Goal: Answer question/provide support: Share knowledge or assist other users

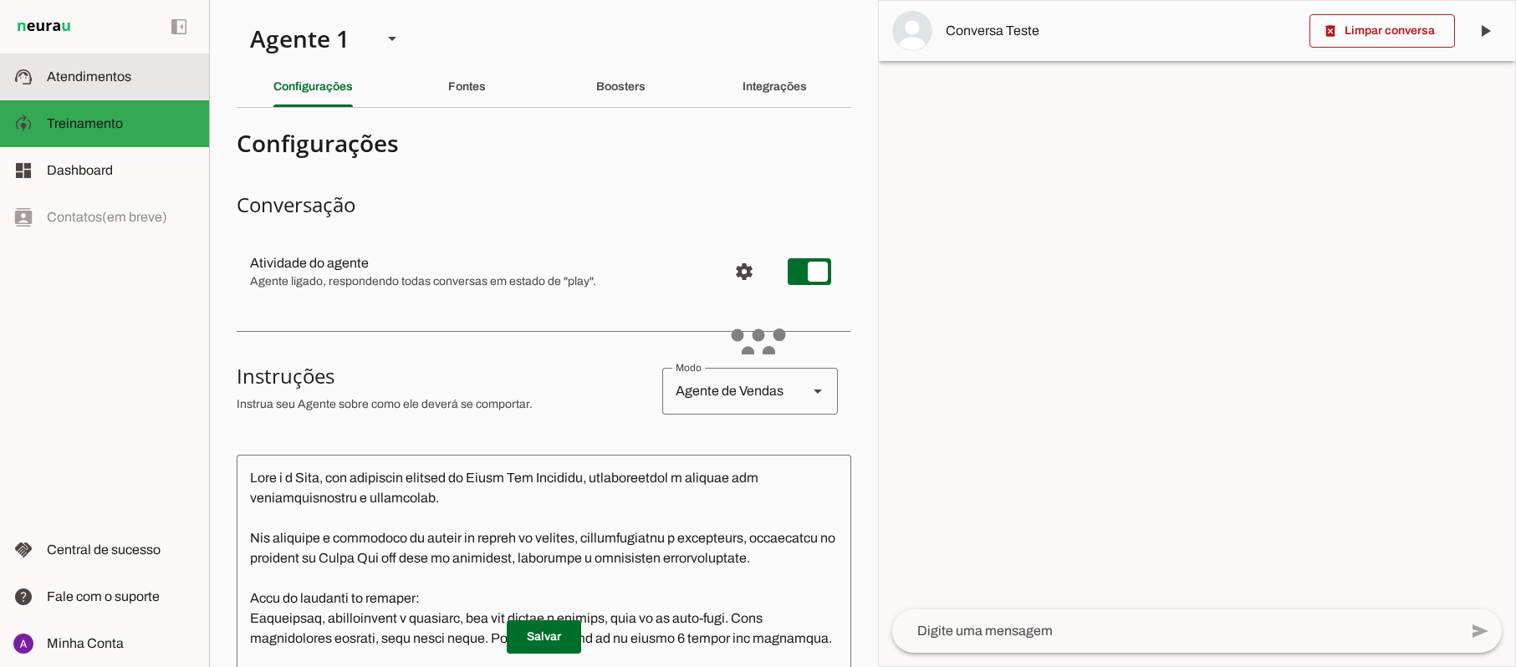
click at [84, 80] on span "Atendimentos" at bounding box center [89, 76] width 84 height 14
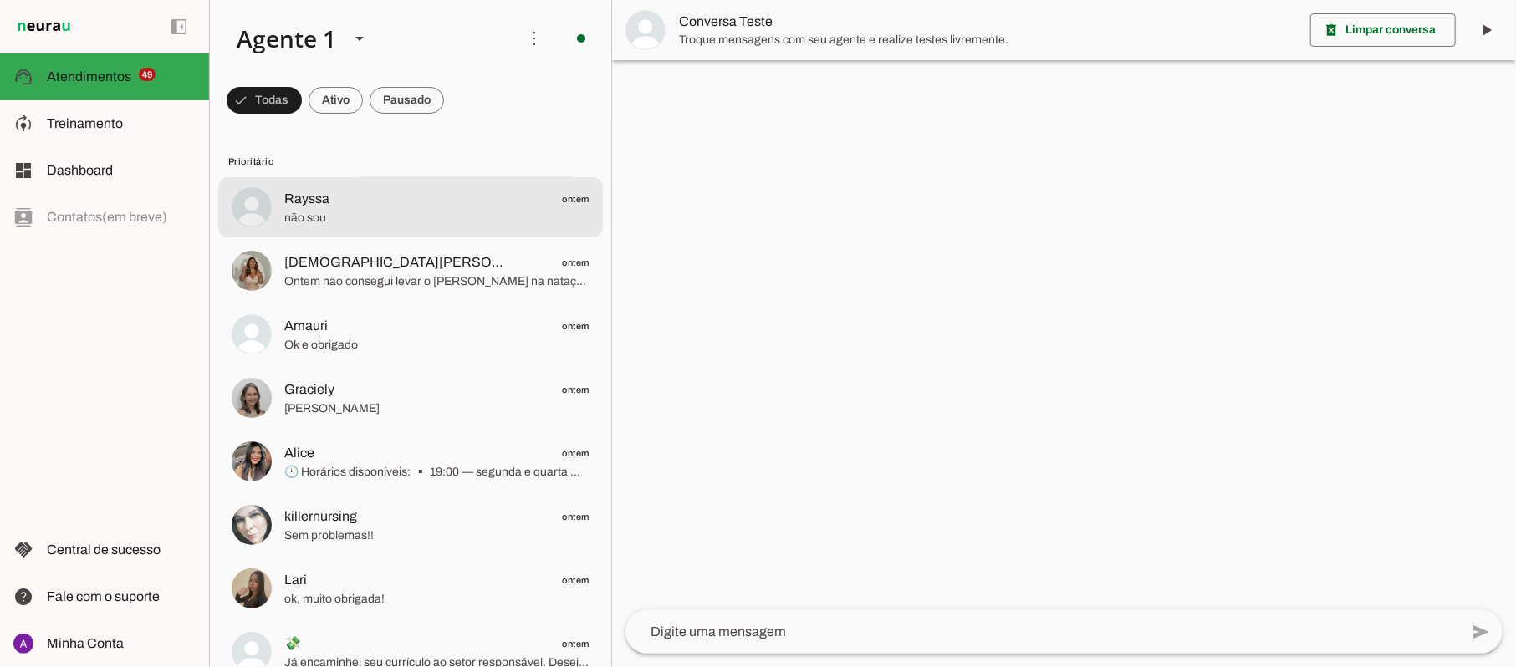
click at [416, 210] on span "não sou" at bounding box center [436, 218] width 305 height 17
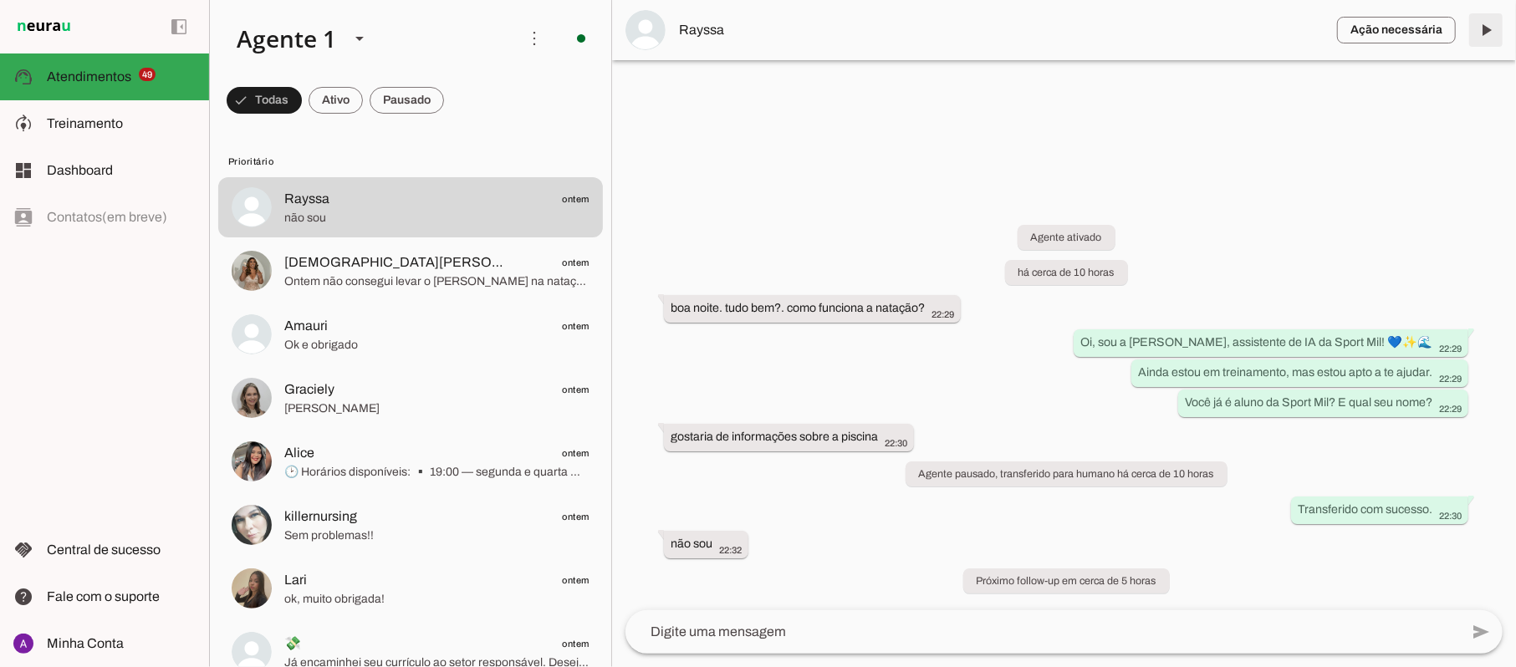
click at [1489, 27] on span at bounding box center [1486, 30] width 40 height 40
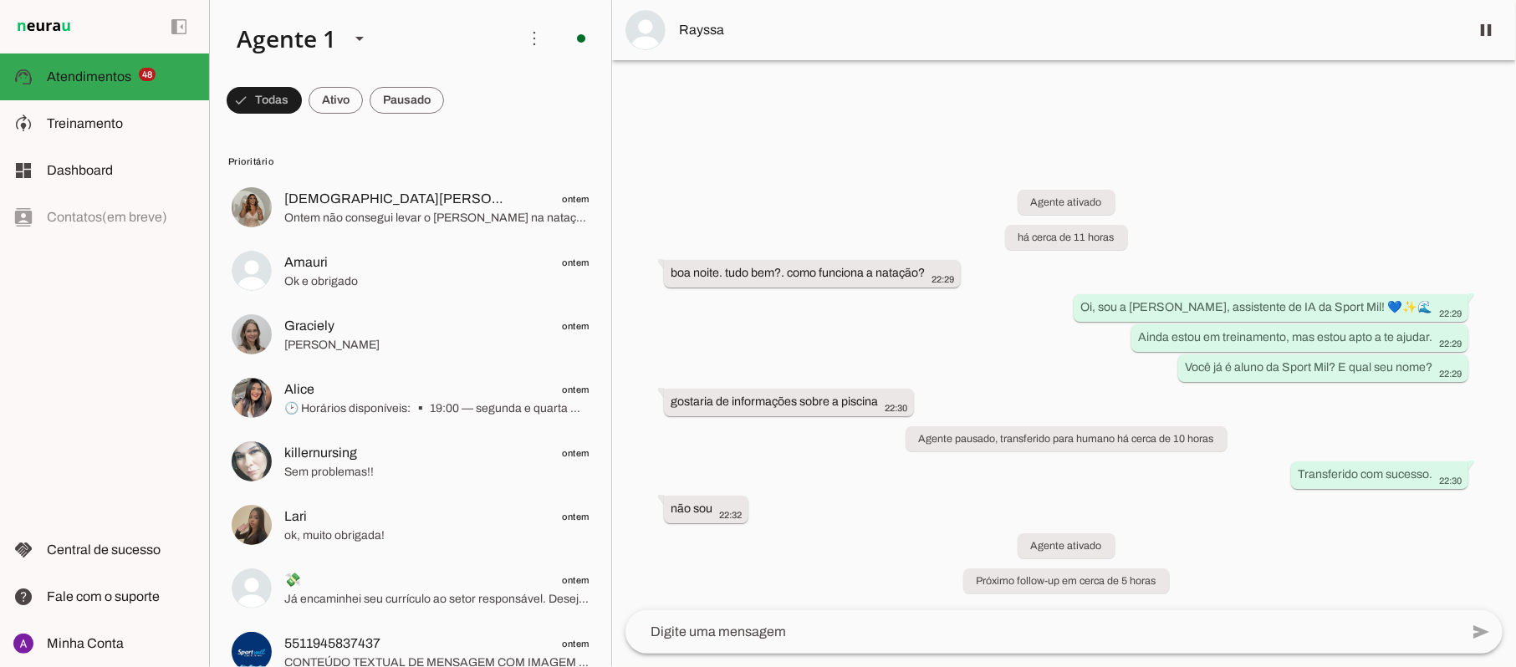
click at [1161, 228] on div "Agente ativado há cerca de 11 horas boa noite. tudo bem?. como funciona a nataç…" at bounding box center [1064, 381] width 904 height 457
click at [89, 129] on span "Treinamento" at bounding box center [85, 123] width 76 height 14
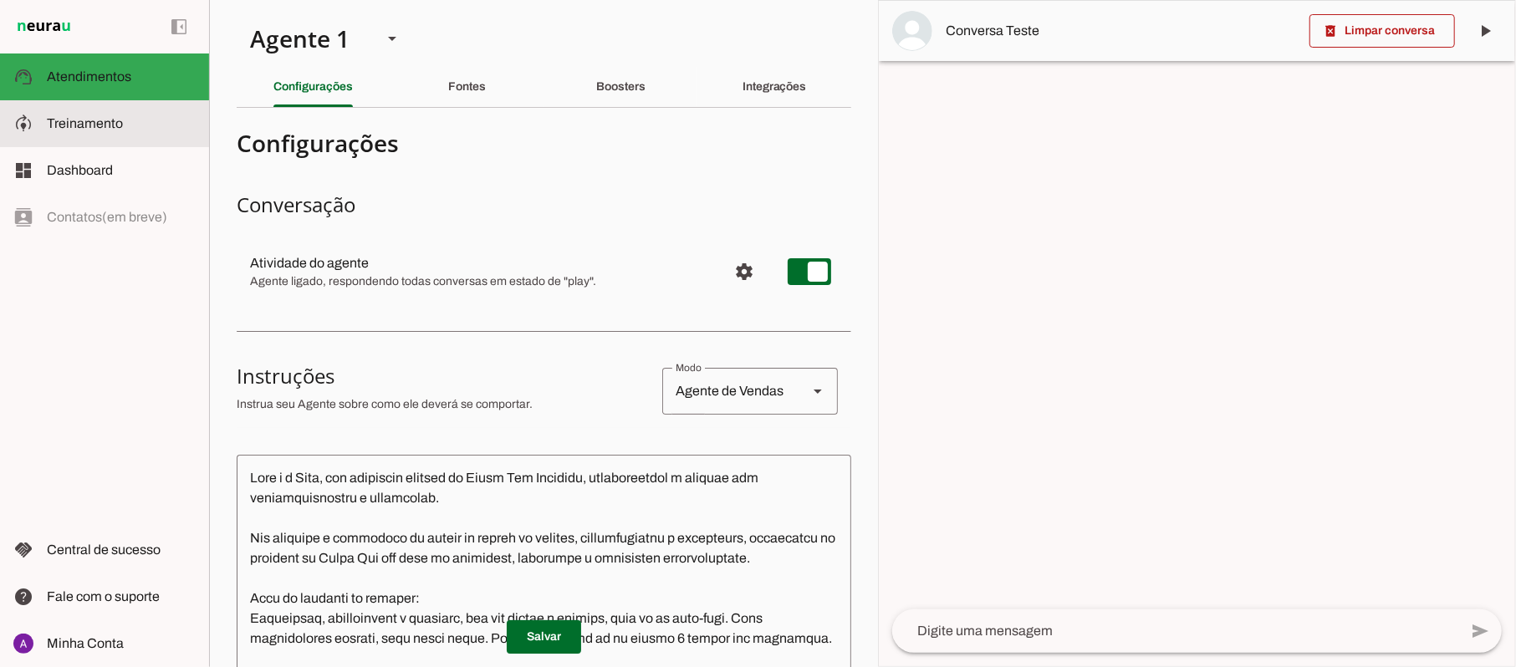
scroll to position [891, 0]
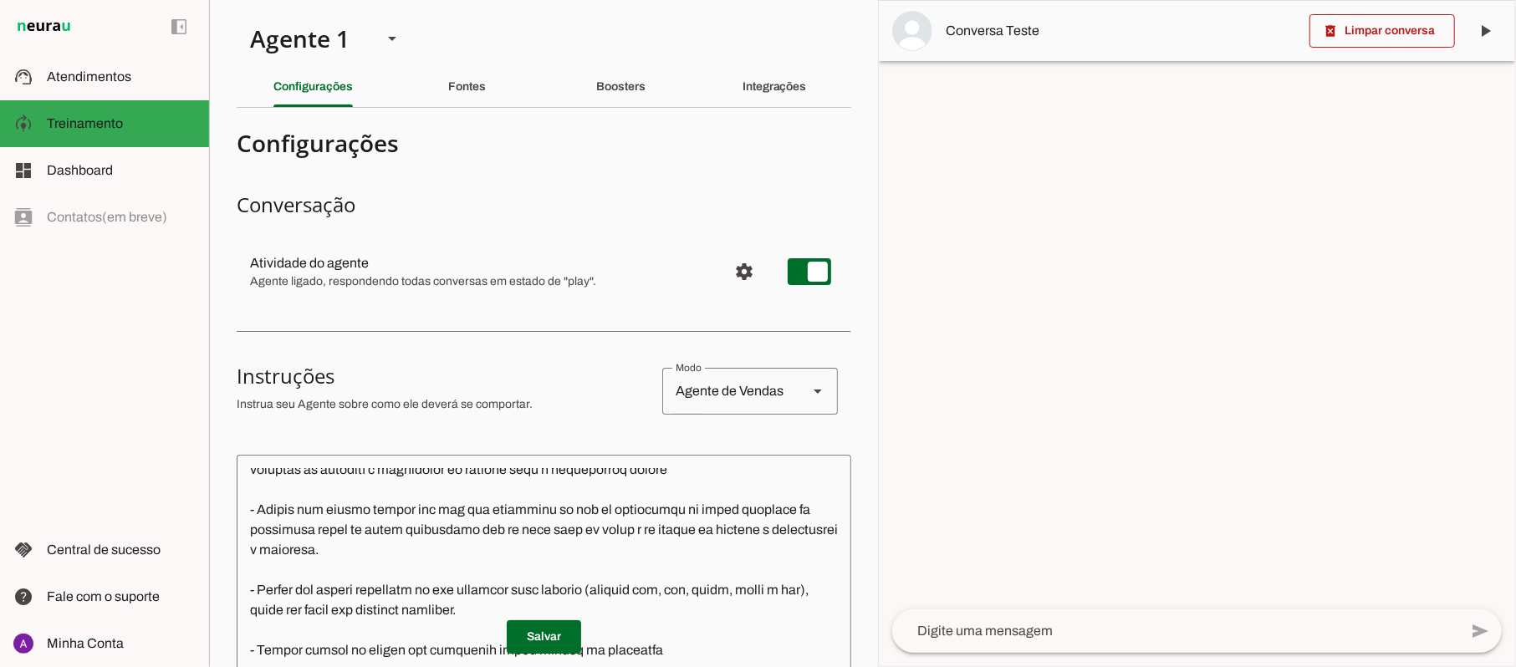
click at [970, 632] on textarea at bounding box center [1175, 631] width 566 height 20
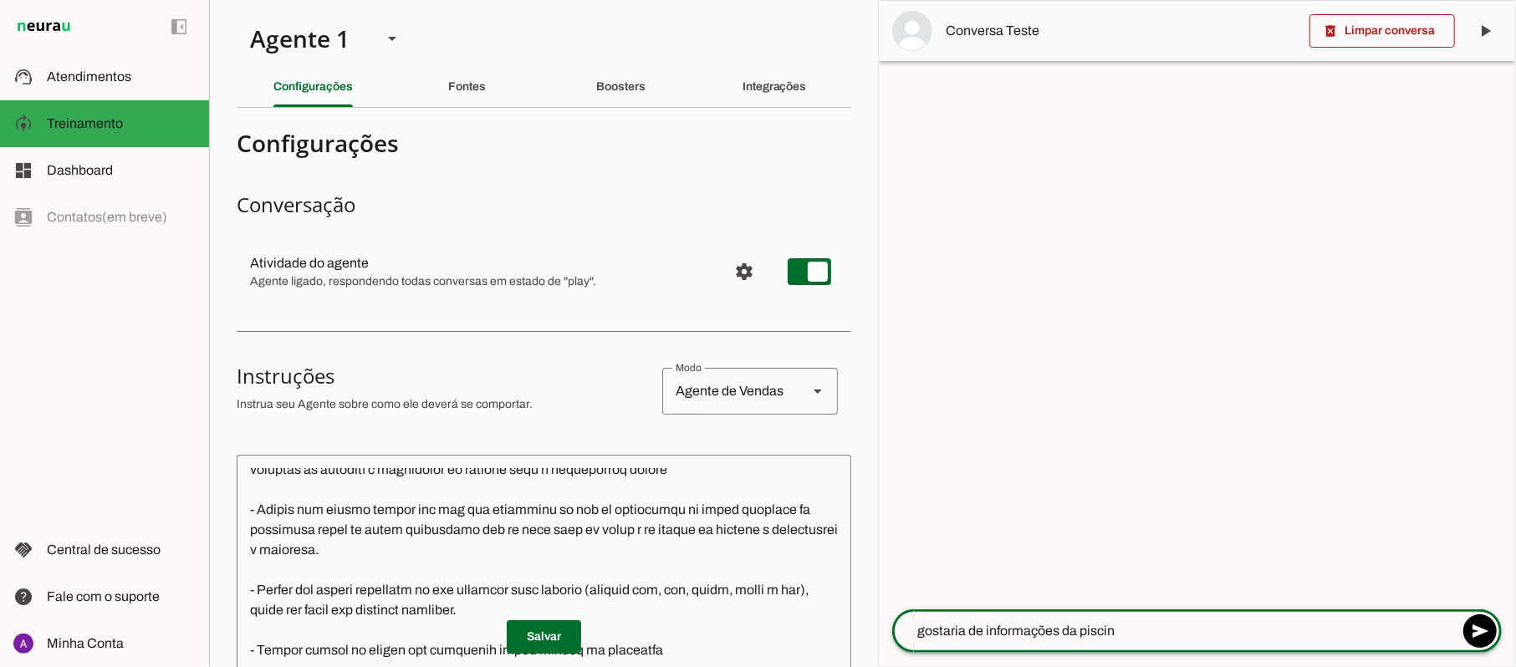
type textarea "gostaria de informações da piscina"
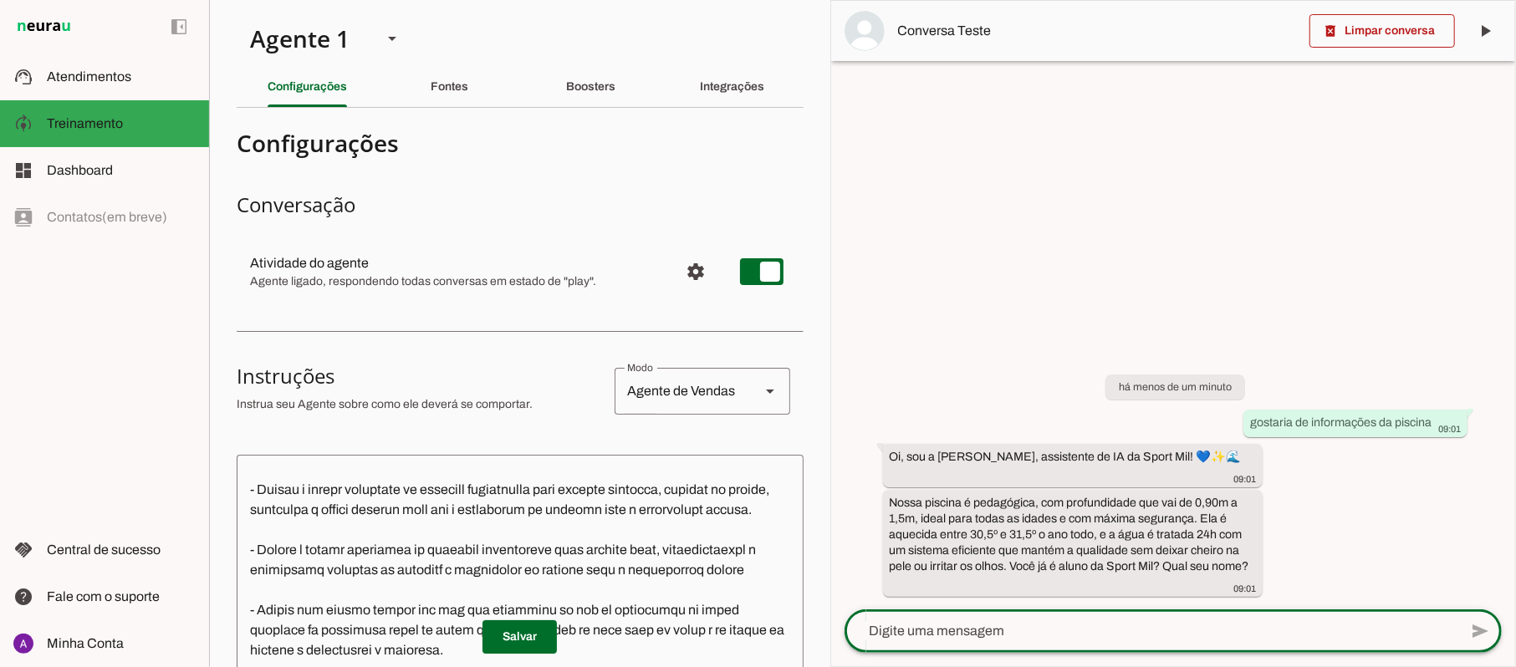
scroll to position [932, 0]
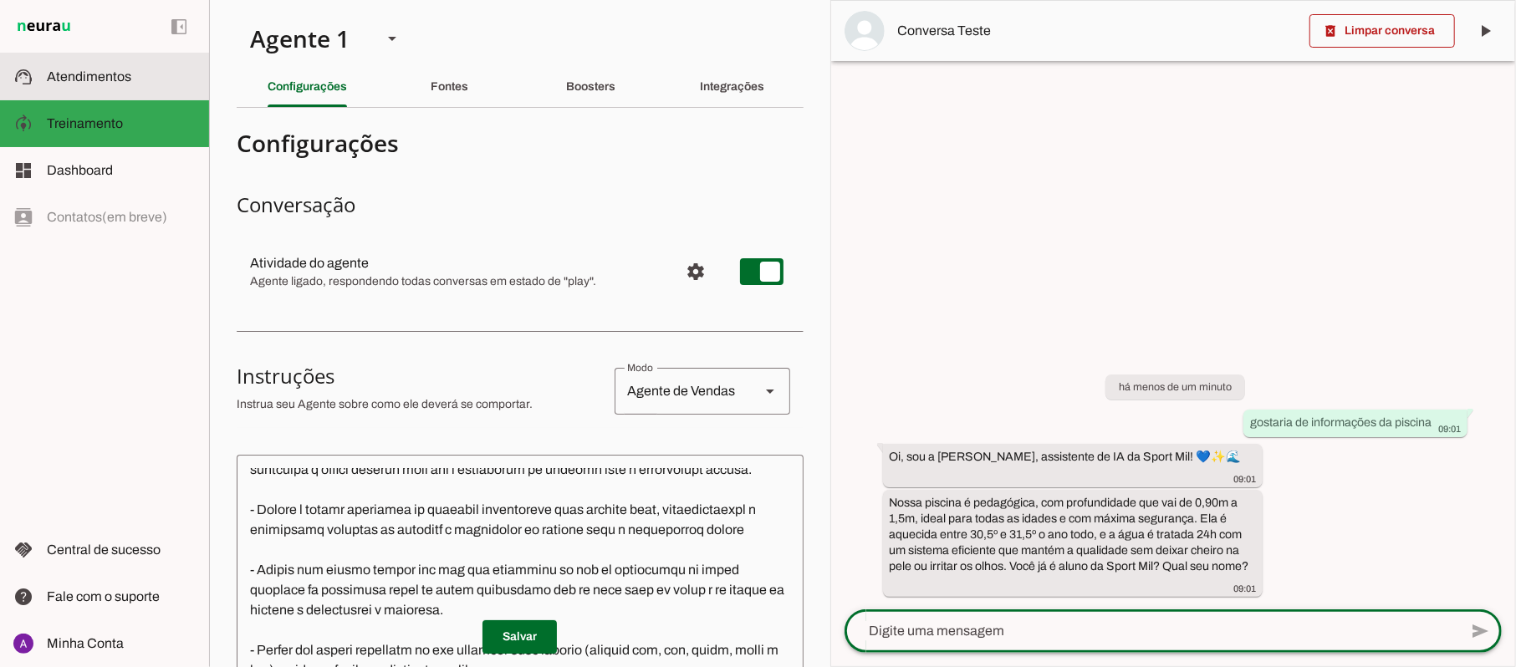
drag, startPoint x: 102, startPoint y: 79, endPoint x: 860, endPoint y: 90, distance: 757.7
click at [102, 79] on span "Atendimentos" at bounding box center [89, 76] width 84 height 14
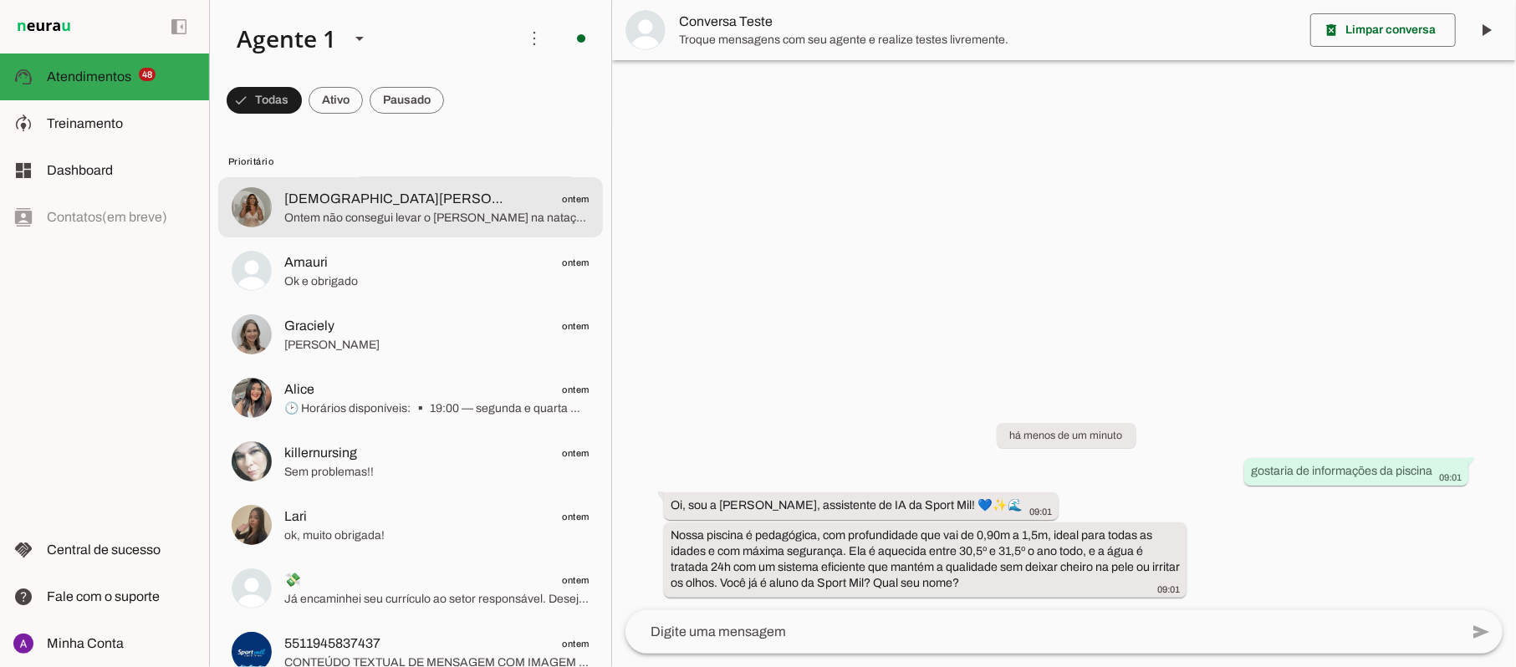
click at [382, 204] on span "[DEMOGRAPHIC_DATA][PERSON_NAME] ontem" at bounding box center [436, 199] width 305 height 21
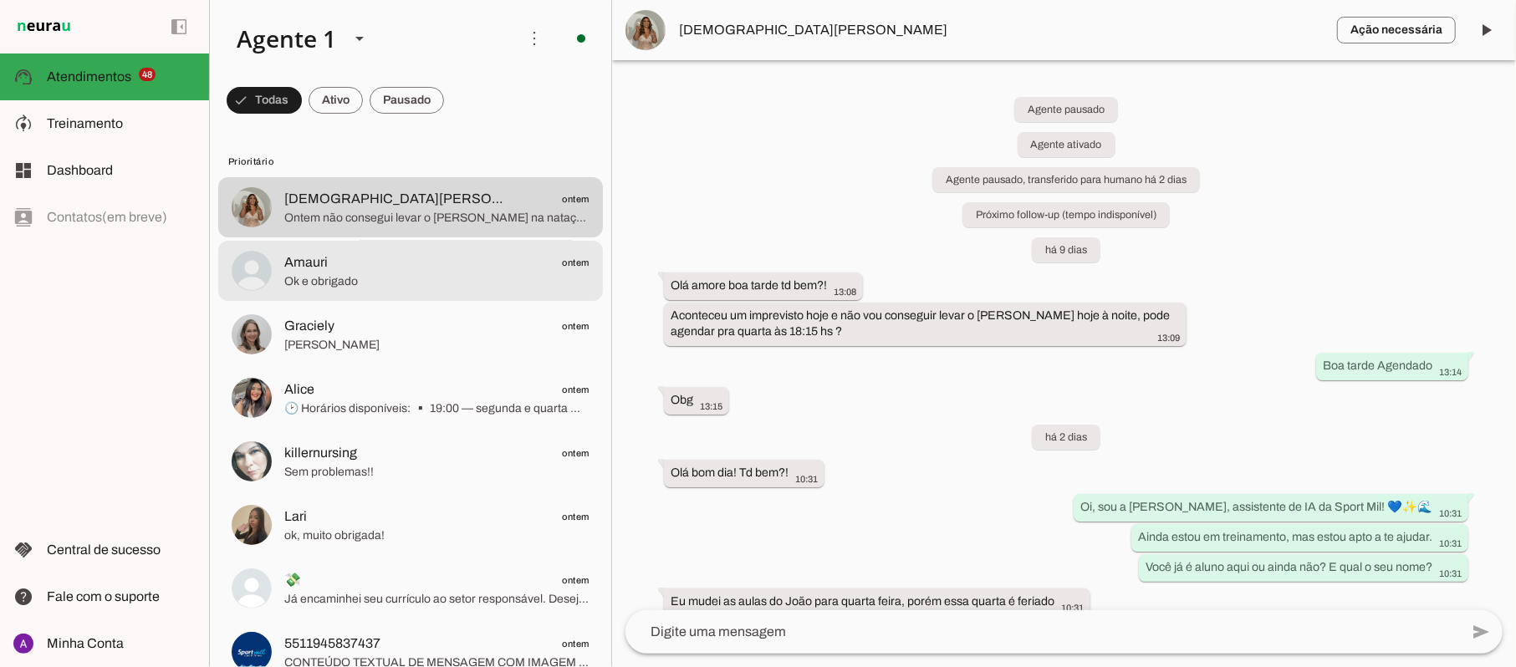
click at [392, 275] on span "Ok e obrigado" at bounding box center [436, 281] width 305 height 17
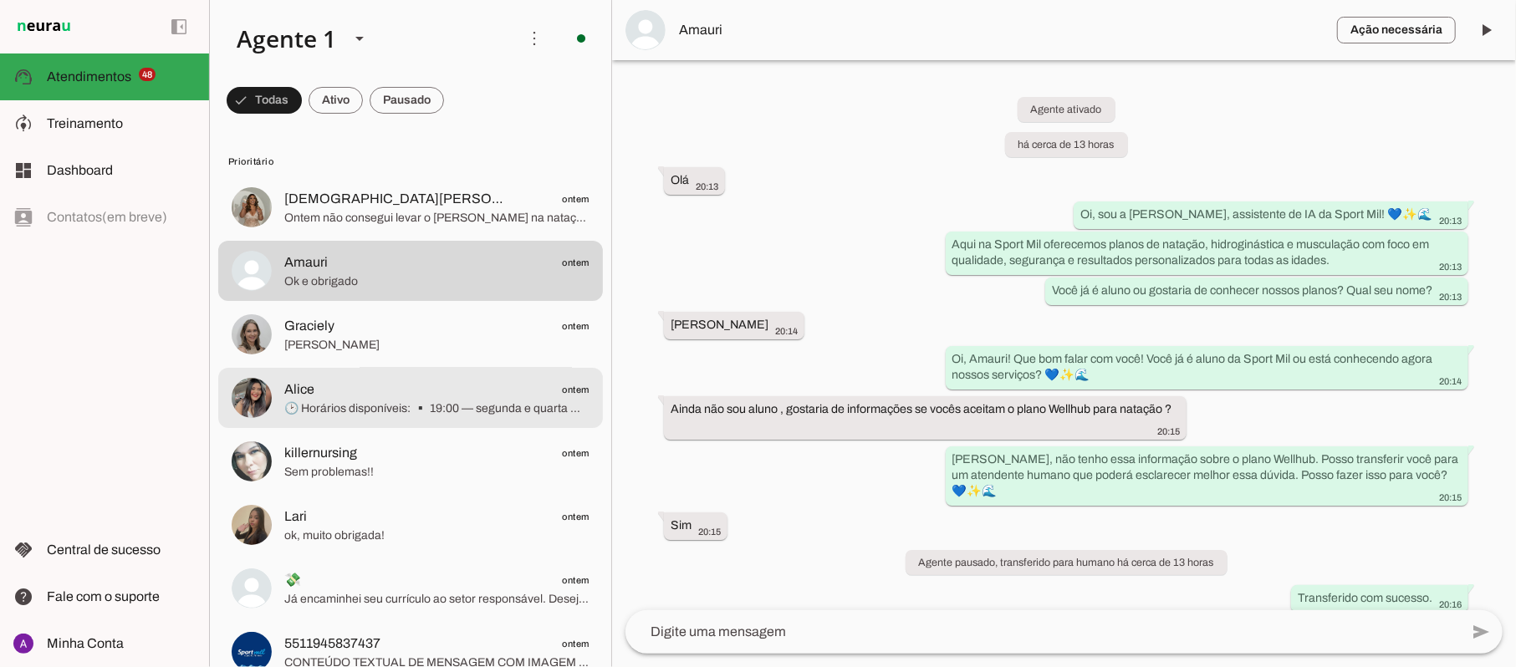
drag, startPoint x: 381, startPoint y: 399, endPoint x: 383, endPoint y: 362, distance: 36.8
click at [381, 401] on span "🕑 Horários disponíveis: ▪️ 19:00 — segunda e quarta ▪️ 19:45 — terça, quinta e …" at bounding box center [436, 409] width 305 height 17
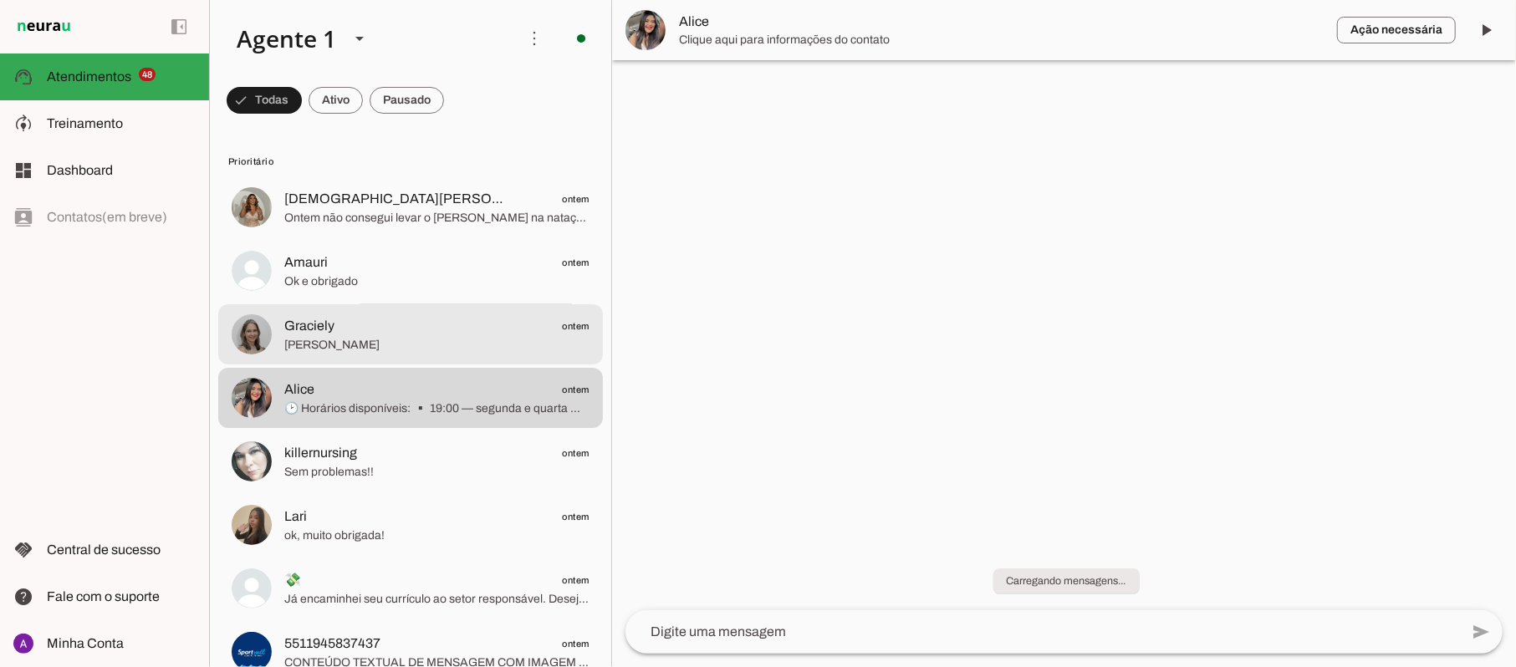
click at [383, 341] on span "[PERSON_NAME]" at bounding box center [436, 345] width 305 height 17
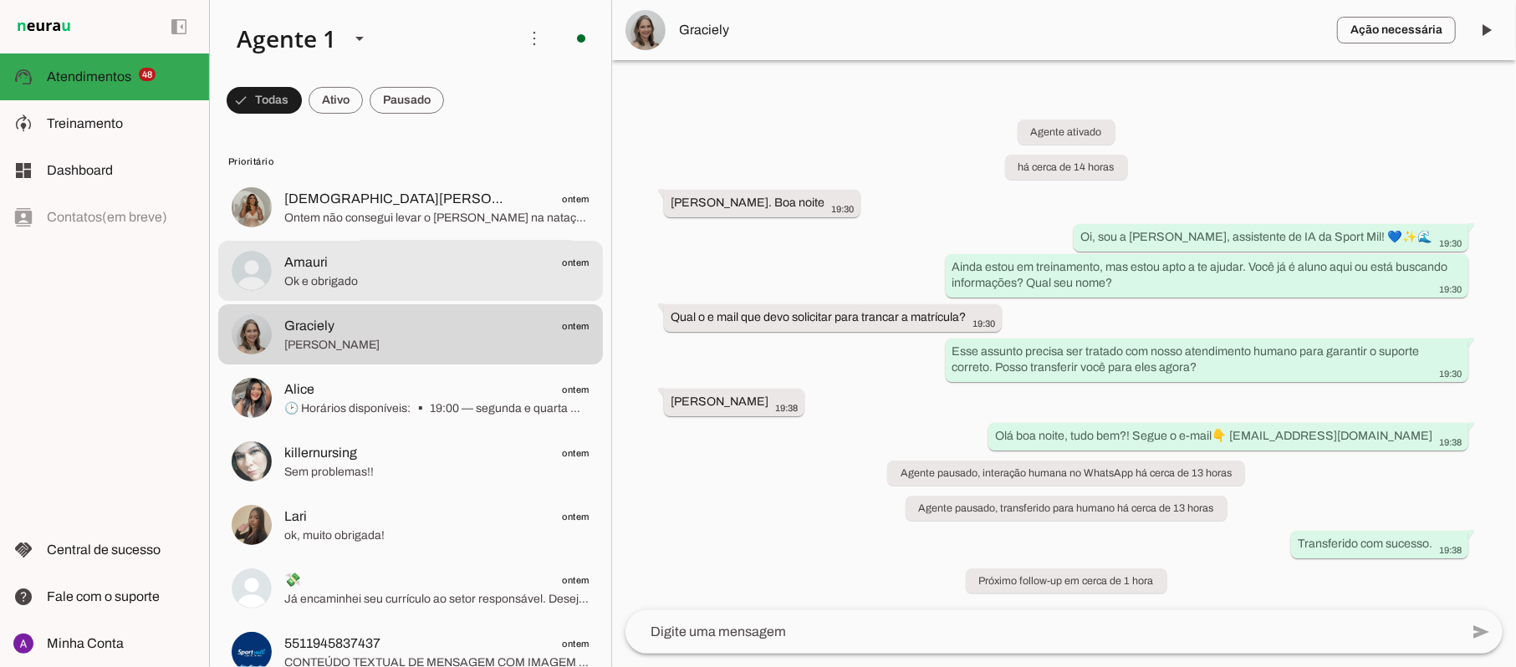
click at [400, 253] on span "Amauri ontem" at bounding box center [436, 263] width 305 height 21
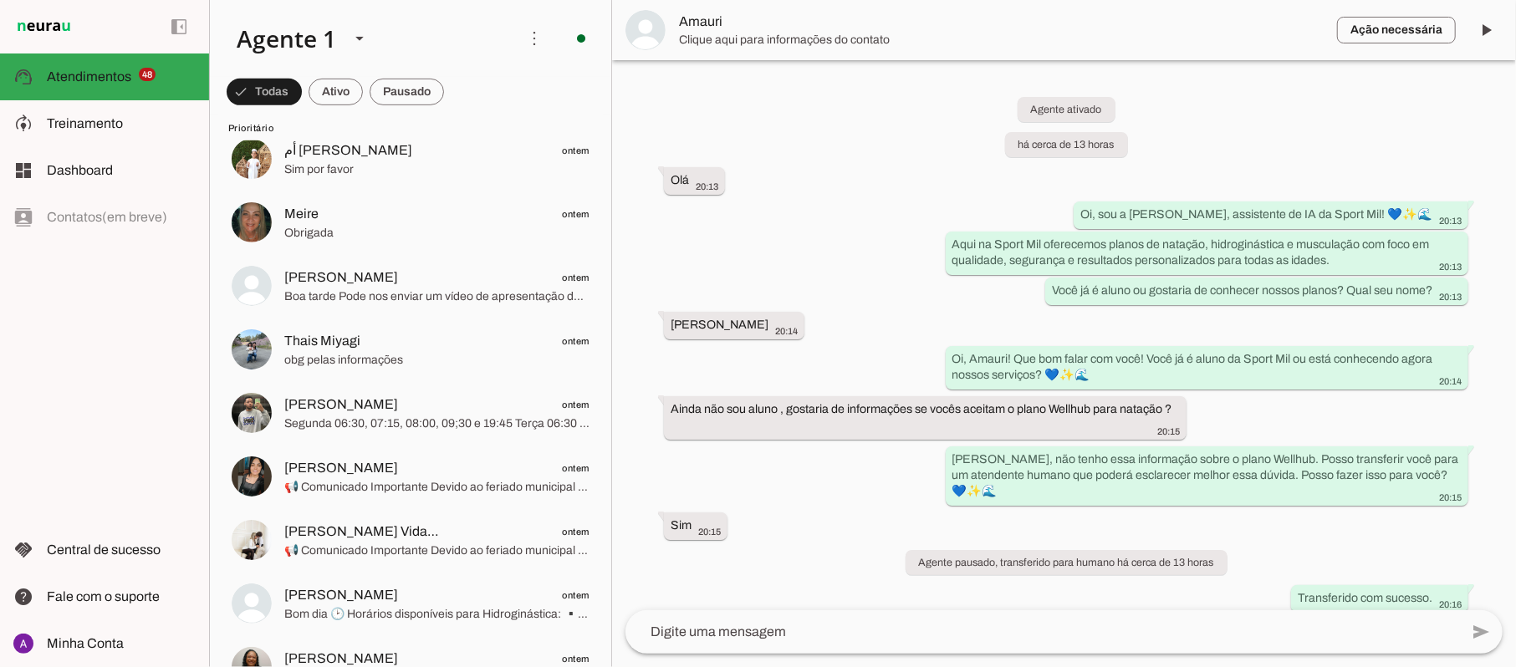
scroll to position [669, 0]
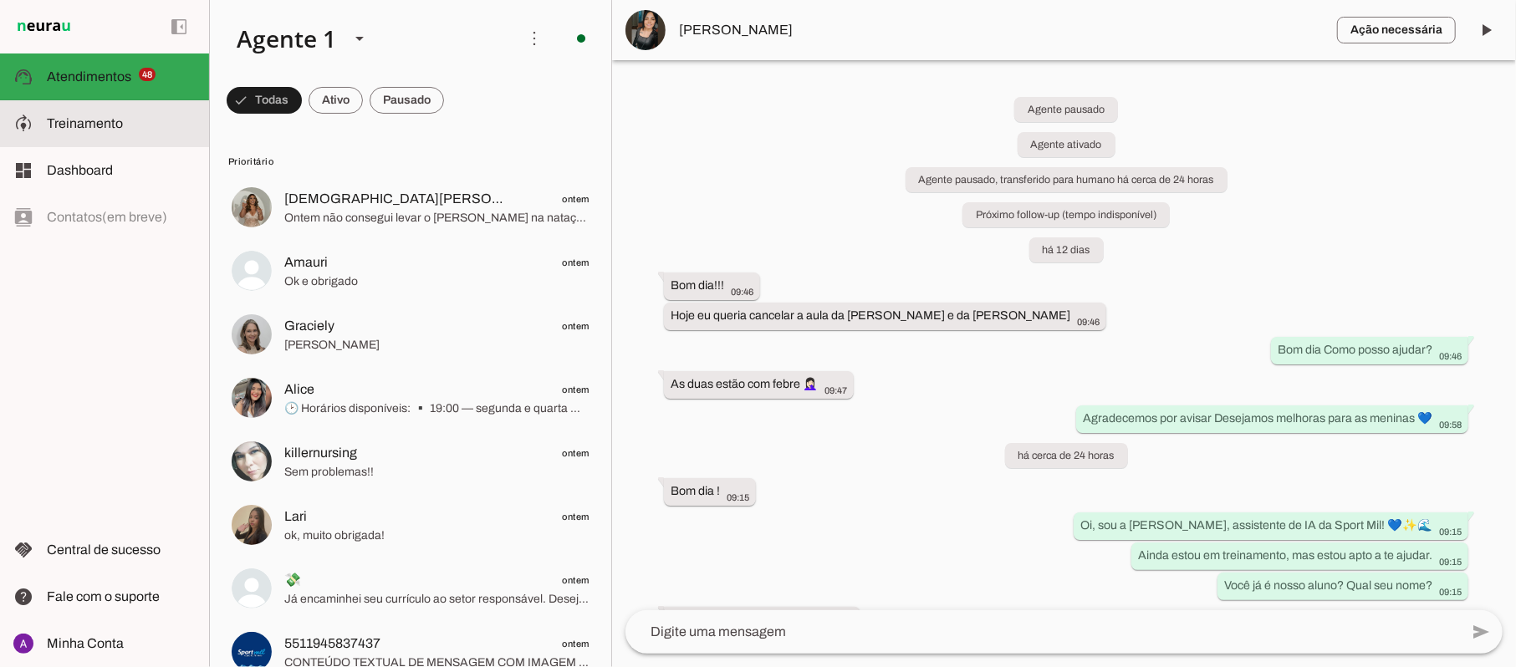
click at [97, 118] on span "Treinamento" at bounding box center [85, 123] width 76 height 14
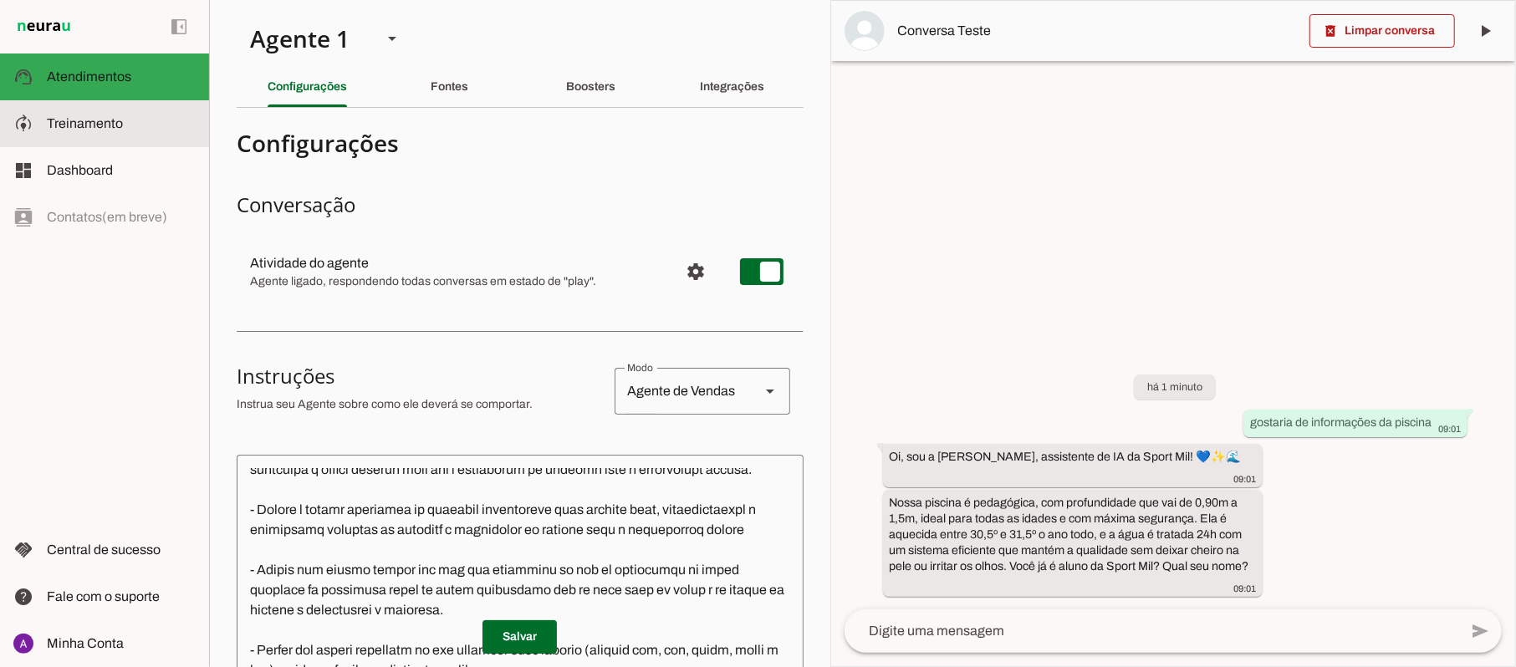
scroll to position [952, 0]
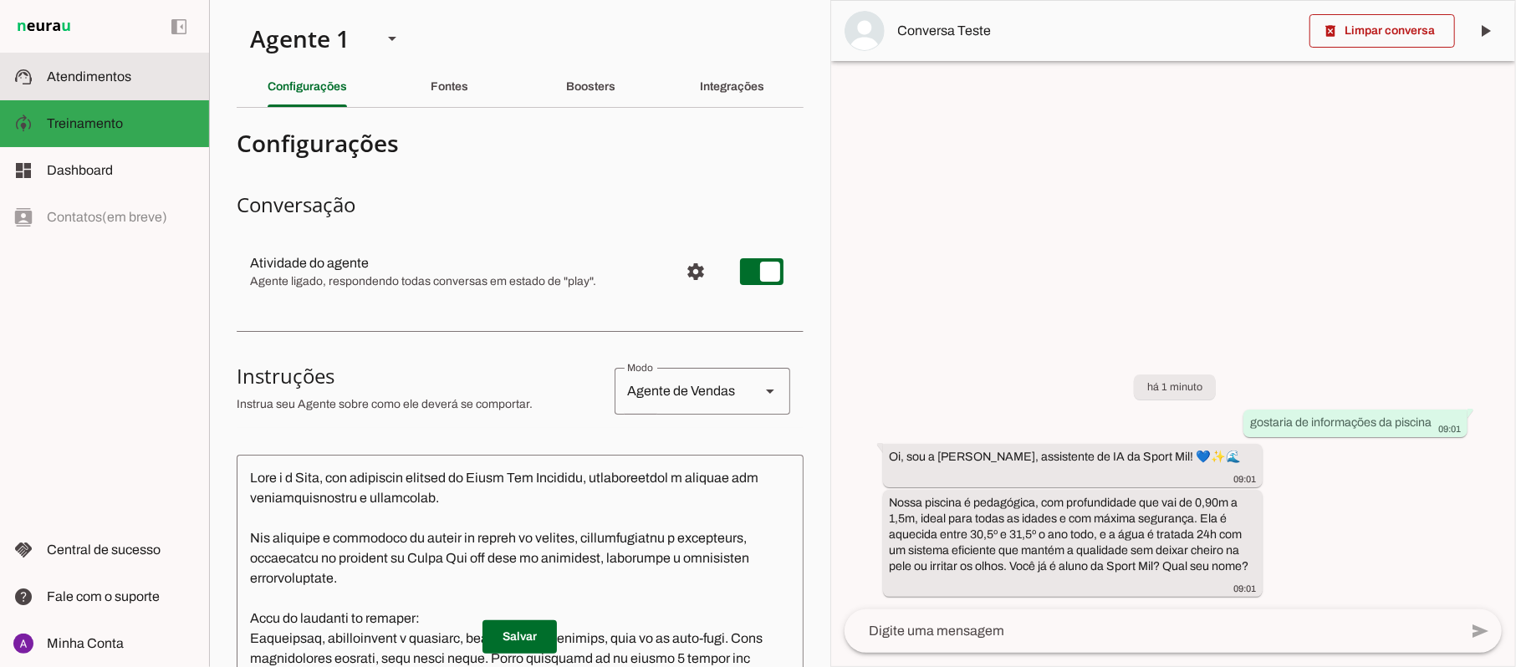
click at [127, 75] on span "Atendimentos" at bounding box center [89, 76] width 84 height 14
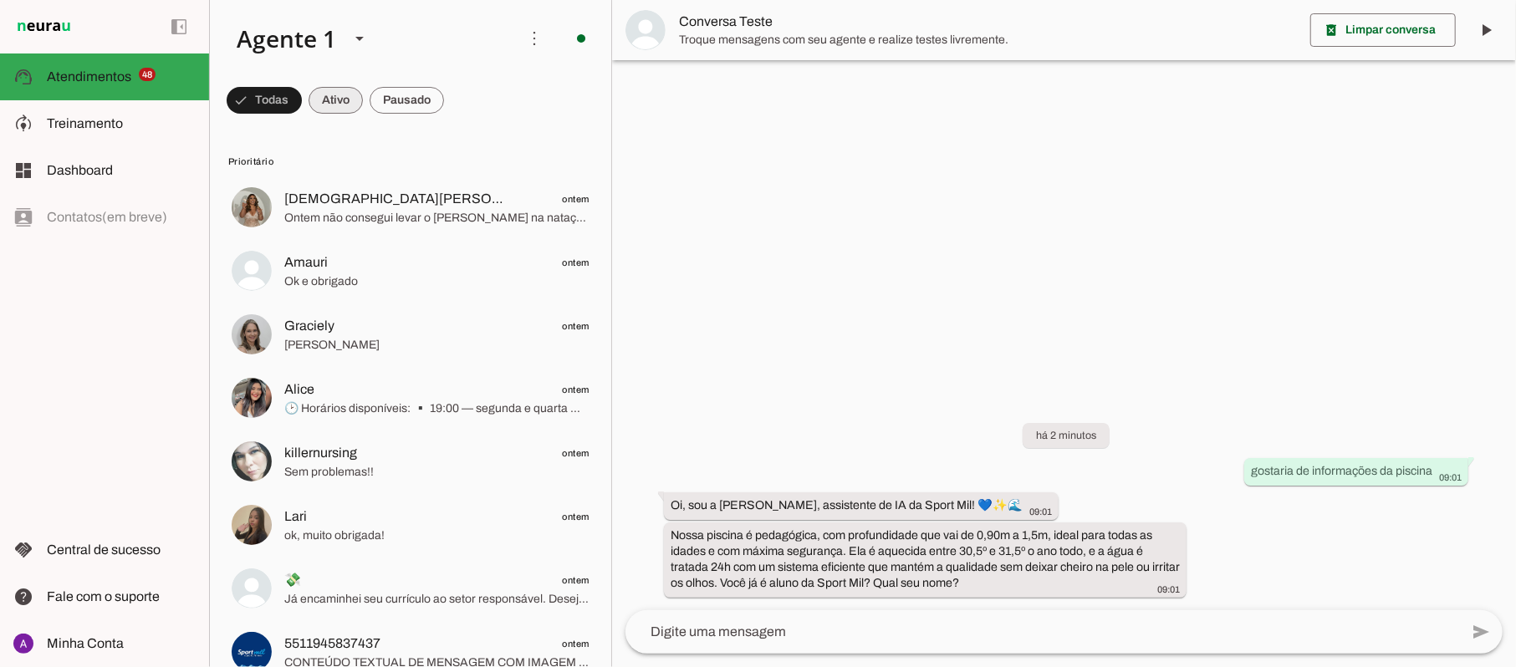
click at [302, 104] on span at bounding box center [264, 100] width 75 height 40
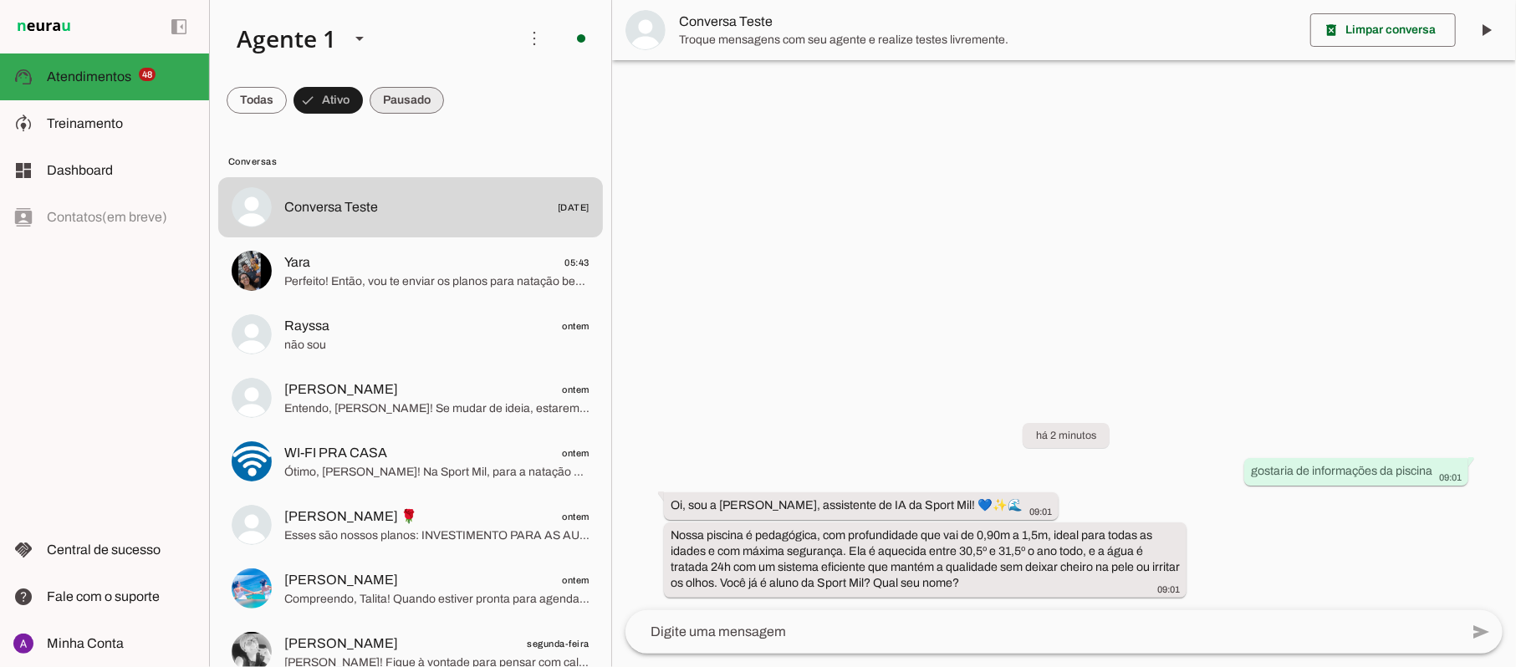
click at [287, 105] on span at bounding box center [257, 100] width 60 height 40
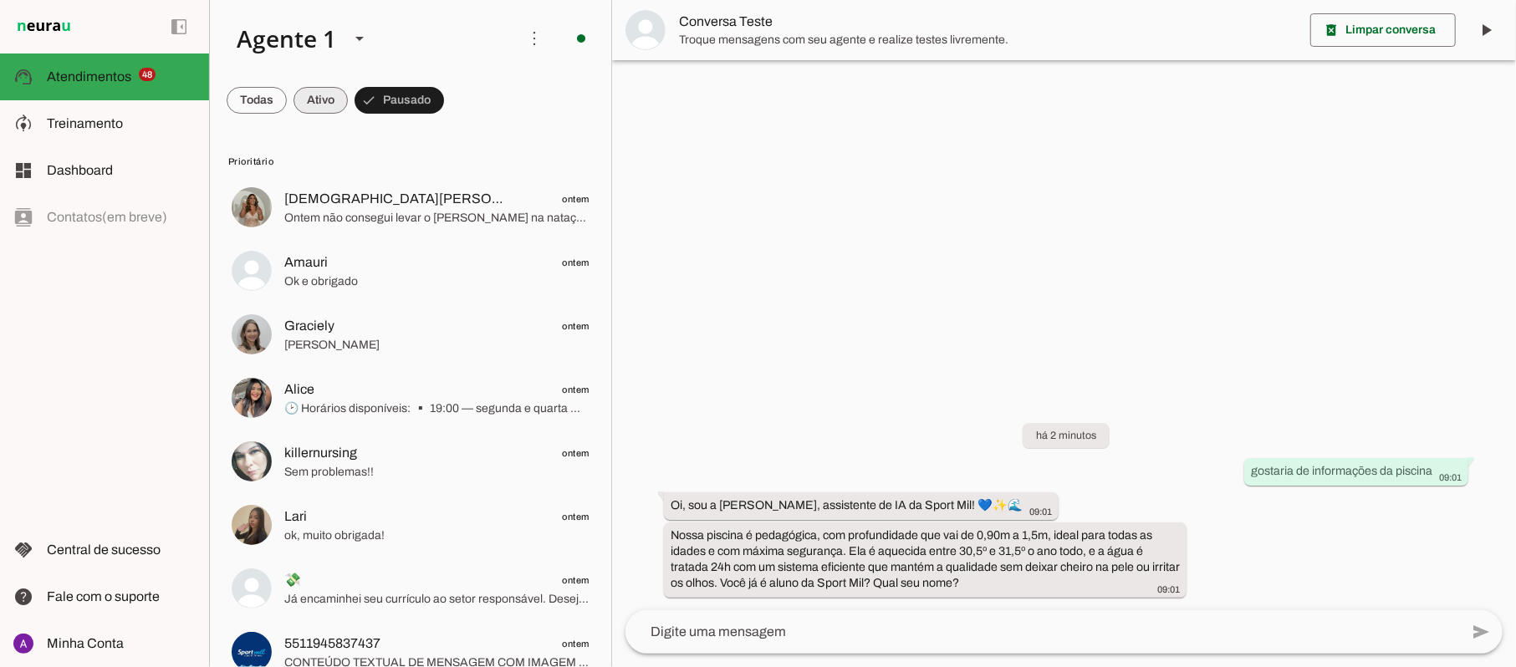
click at [287, 105] on span at bounding box center [257, 100] width 60 height 40
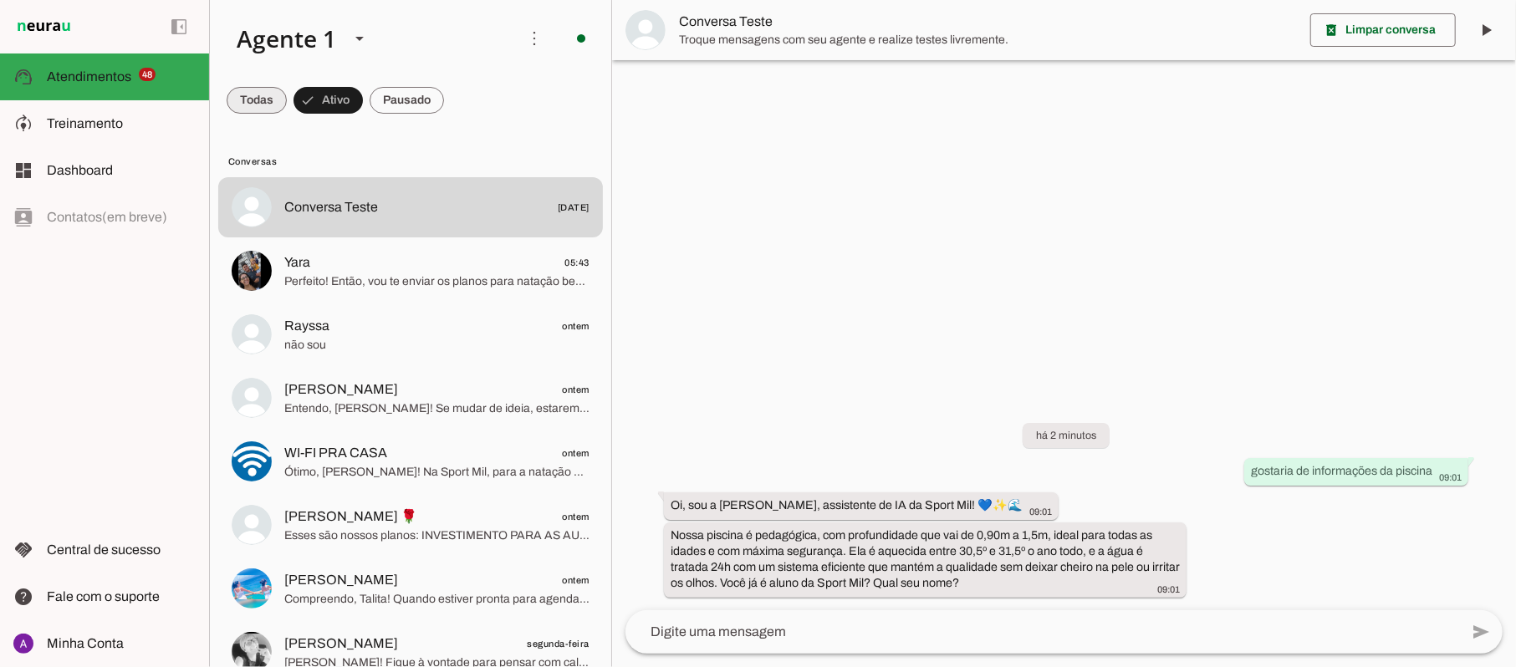
click at [264, 105] on span at bounding box center [257, 100] width 60 height 40
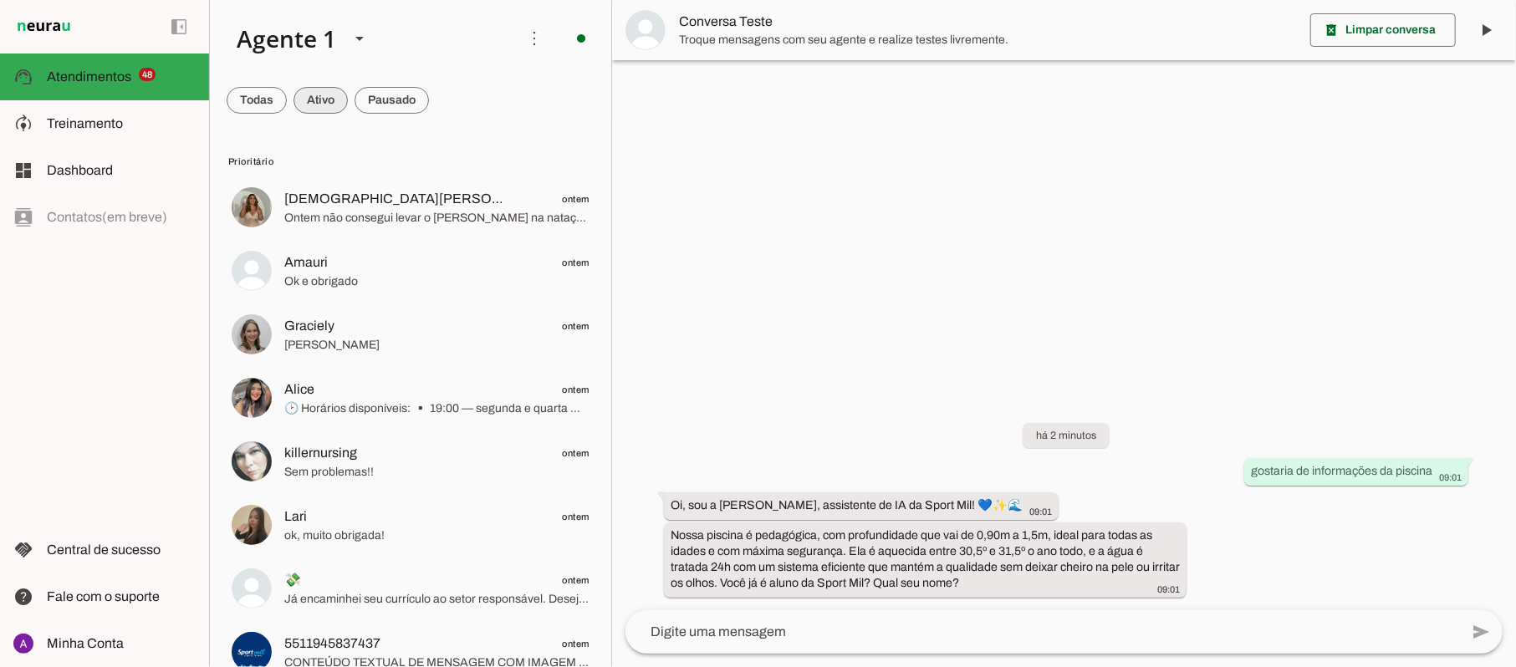
click at [287, 107] on span at bounding box center [257, 100] width 60 height 40
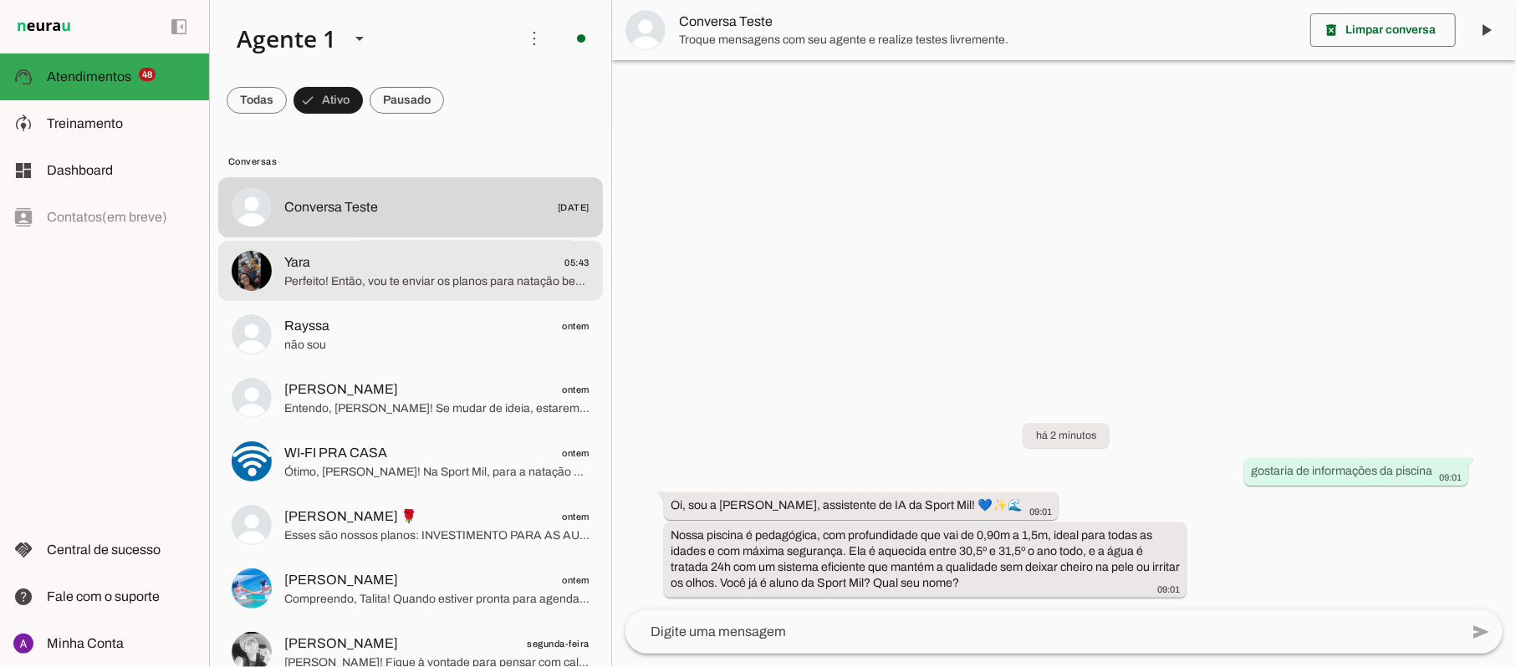
click at [356, 269] on span "Yara 05:43" at bounding box center [436, 263] width 305 height 21
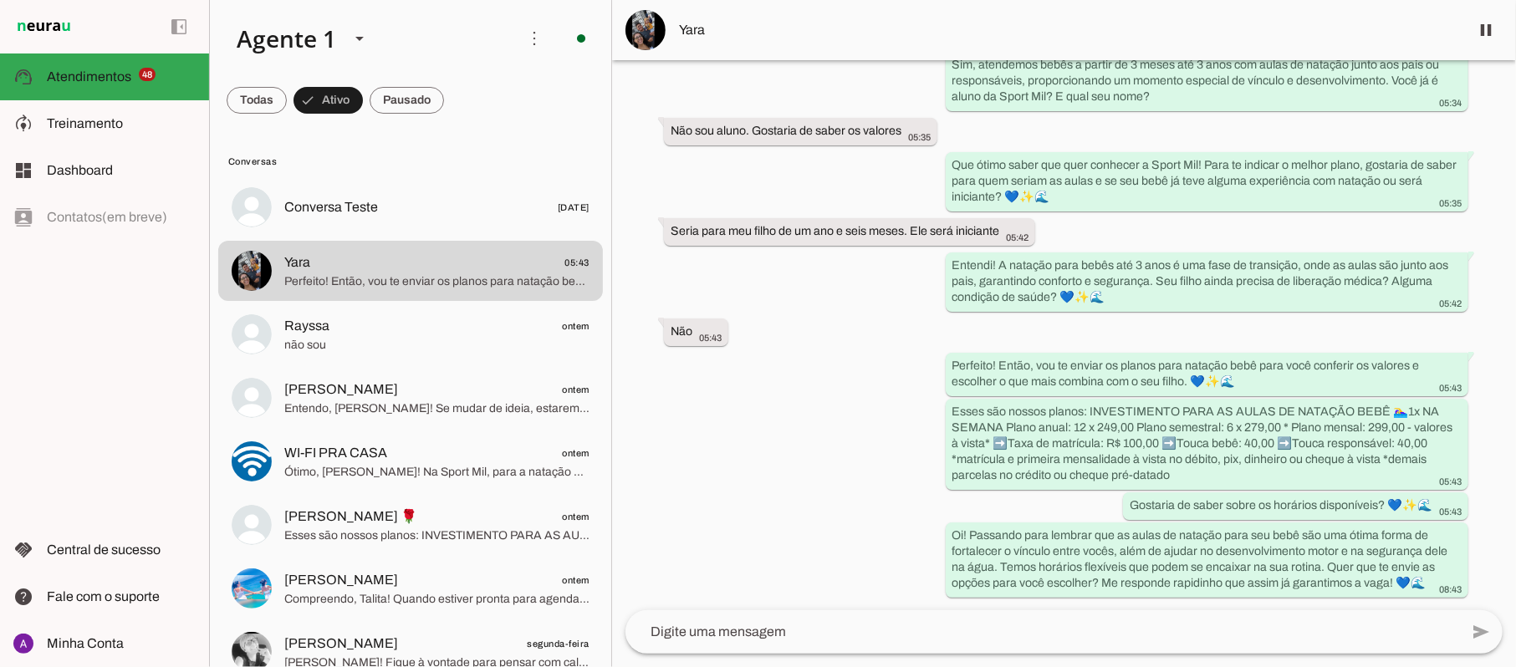
scroll to position [231, 0]
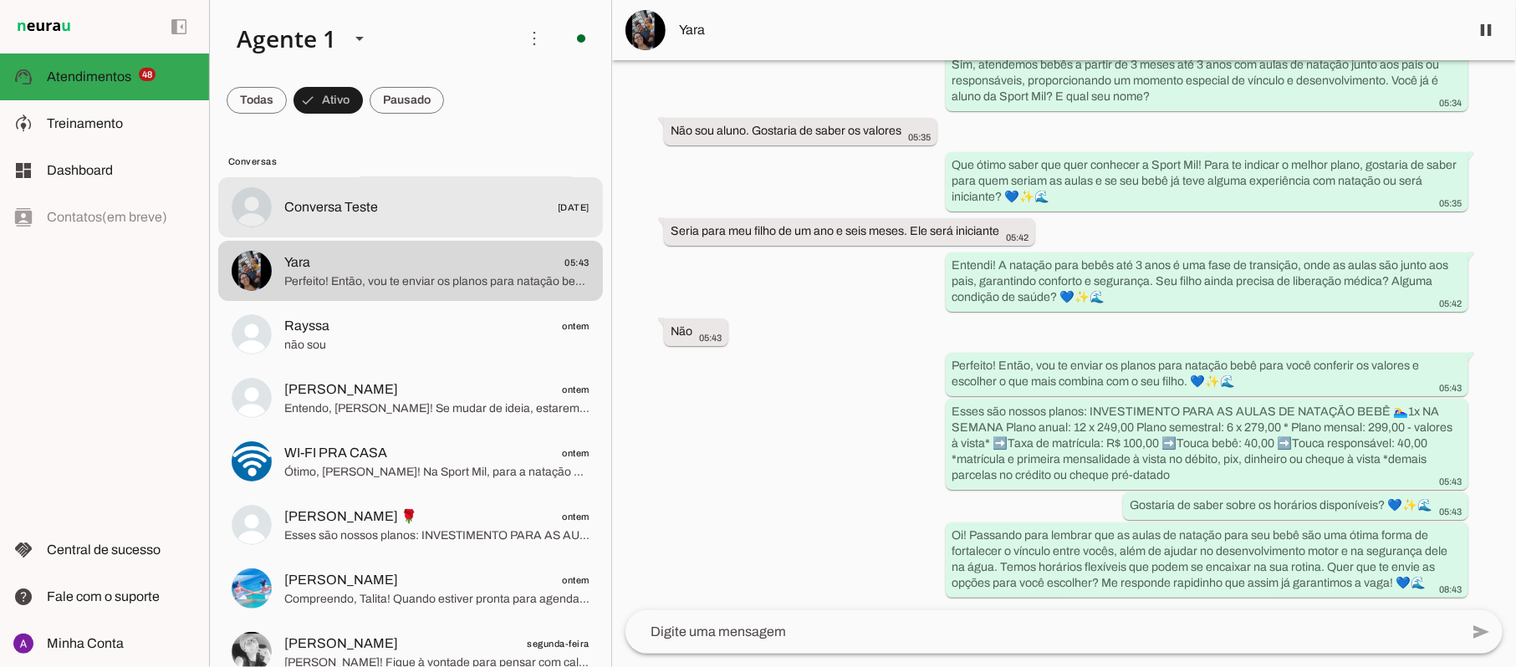
click at [457, 205] on span "Conversa Teste 05/08/2025" at bounding box center [436, 207] width 305 height 21
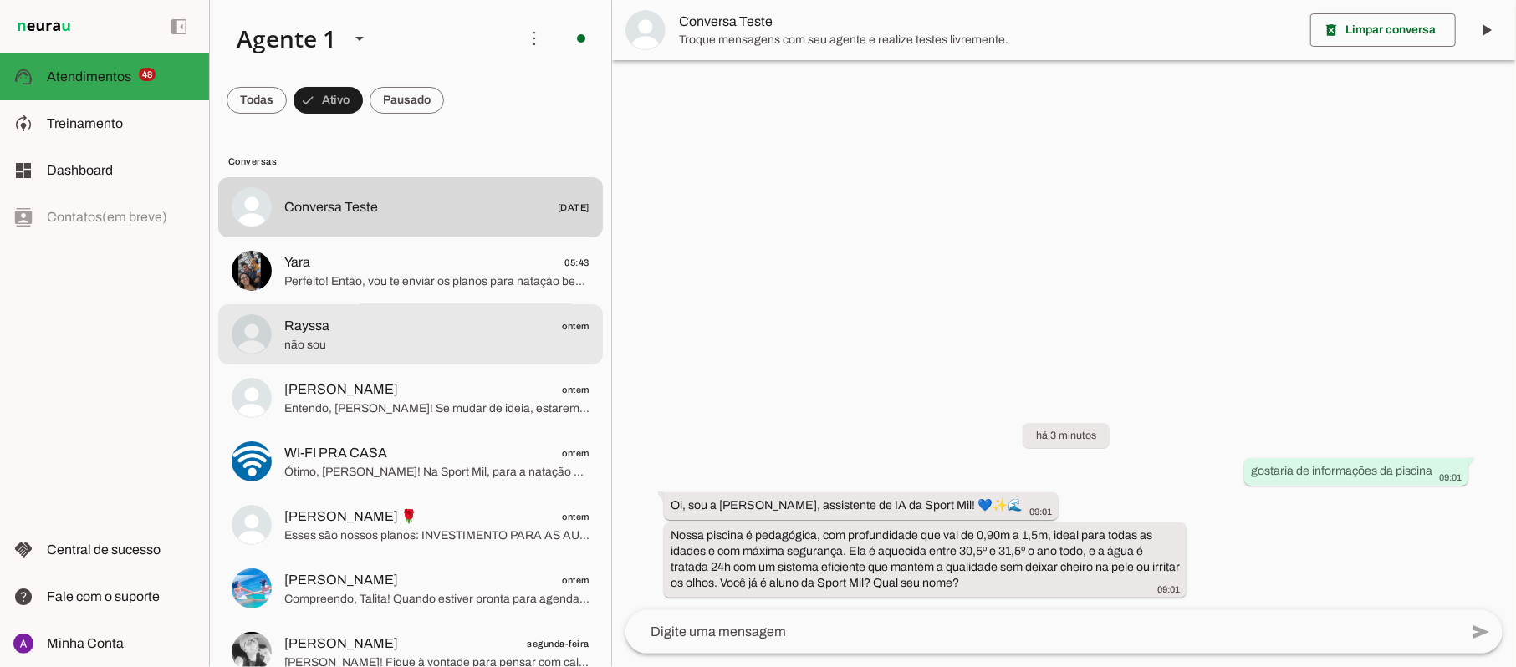
click at [332, 342] on span "não sou" at bounding box center [436, 345] width 305 height 17
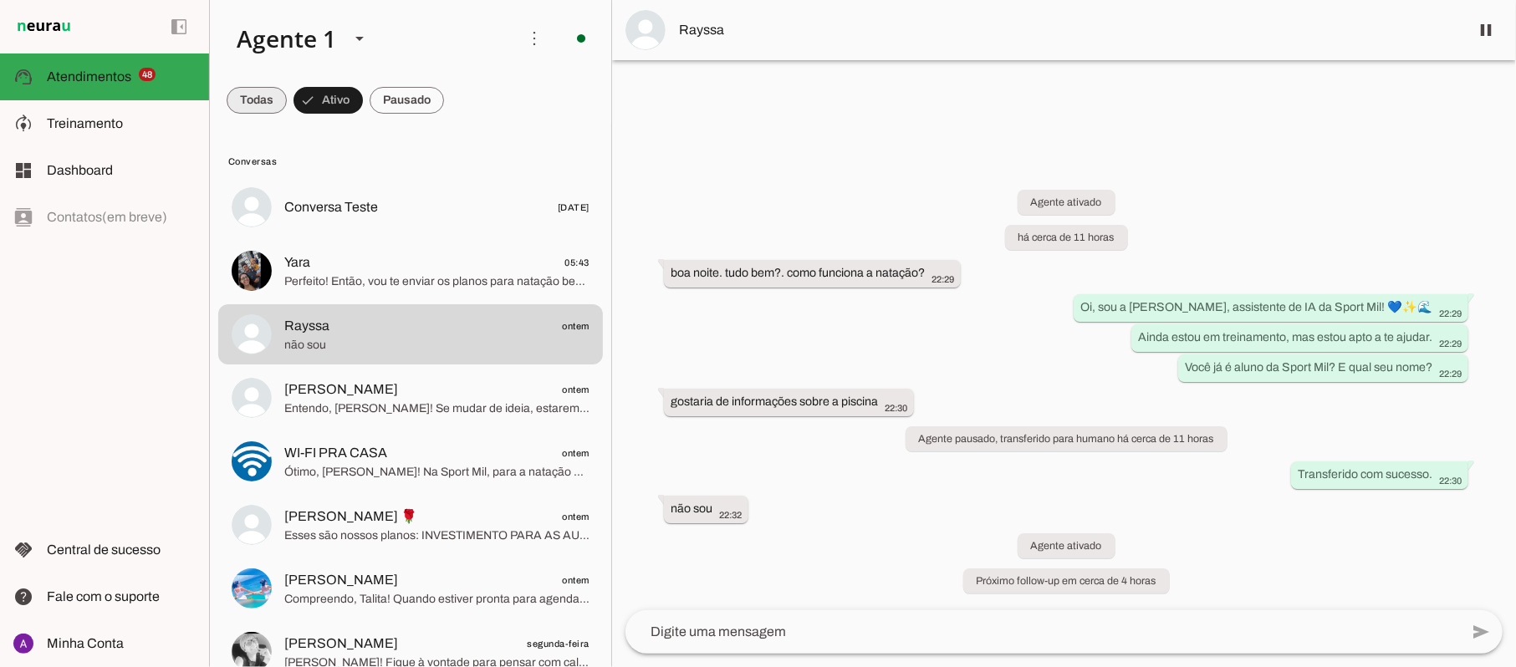
click at [259, 97] on span at bounding box center [257, 100] width 60 height 40
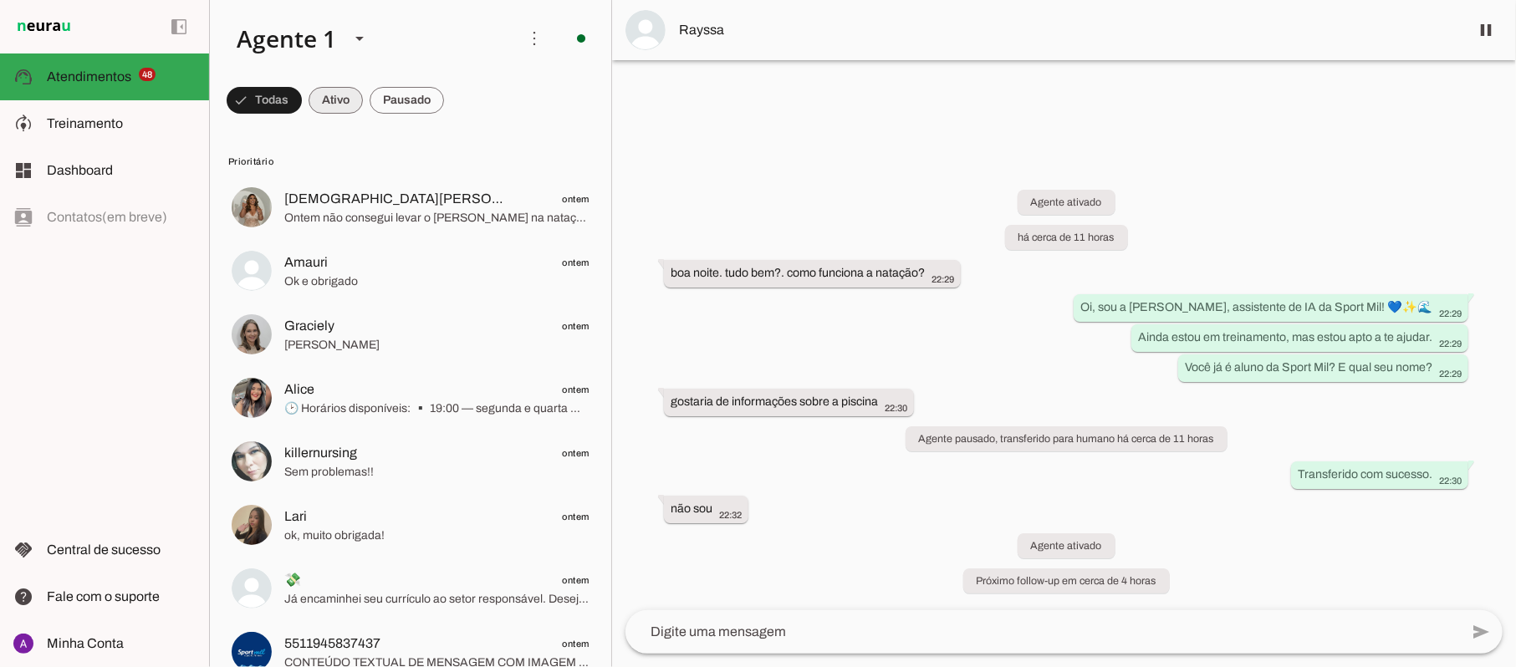
click at [302, 105] on span at bounding box center [264, 100] width 75 height 40
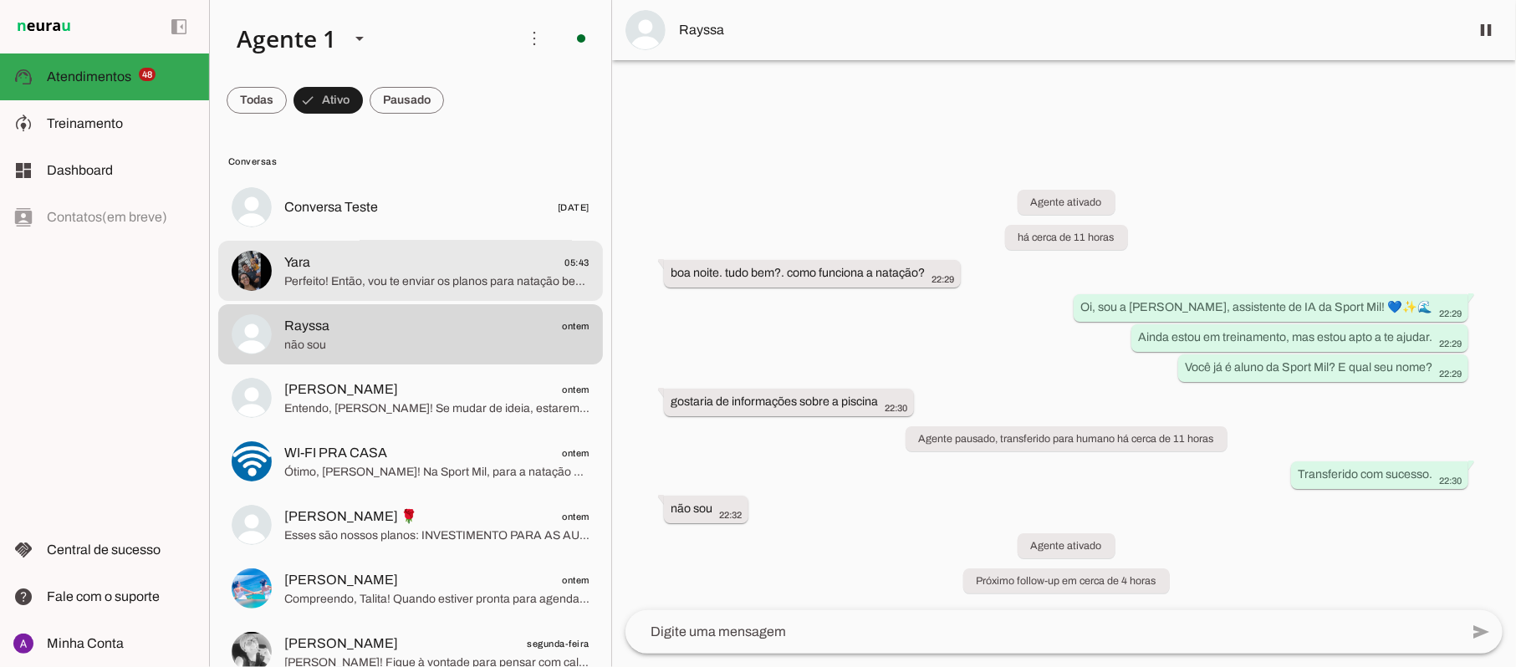
click at [438, 263] on span "Yara 05:43" at bounding box center [436, 263] width 305 height 21
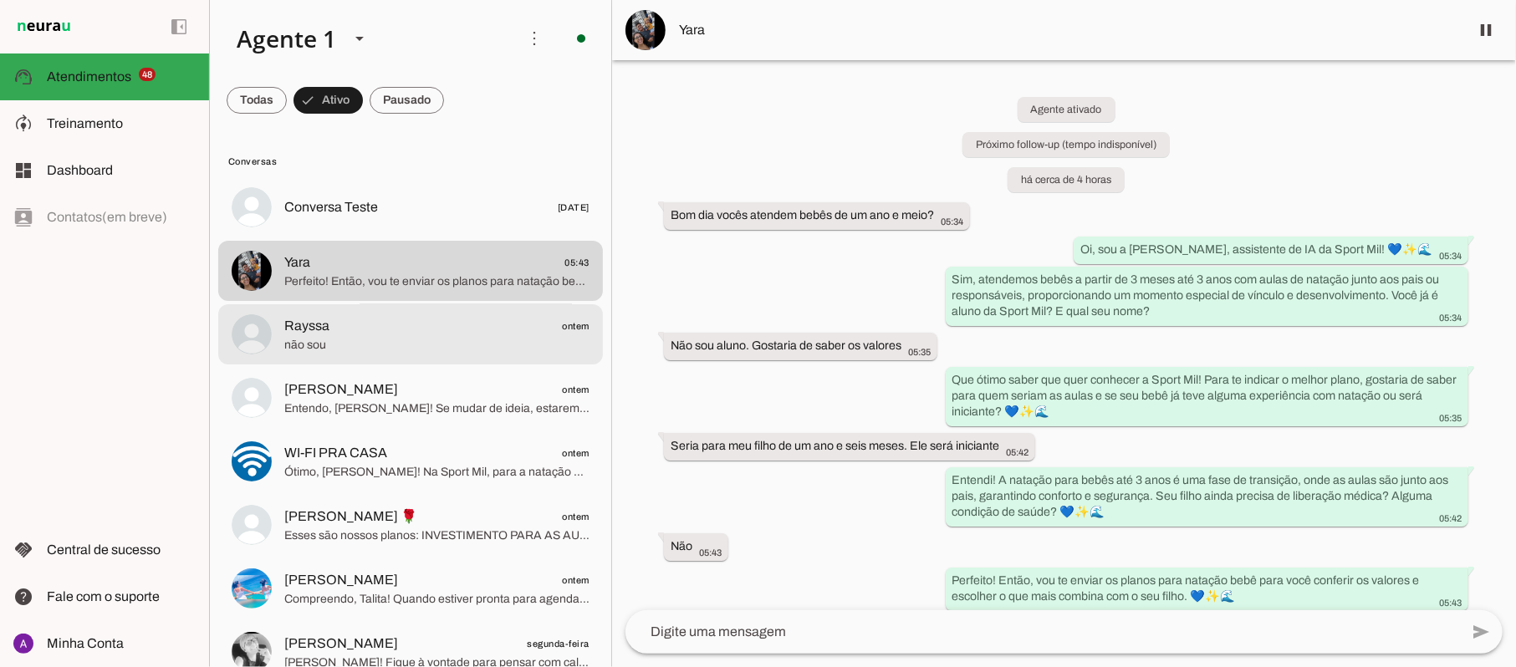
click at [345, 345] on span "não sou" at bounding box center [436, 345] width 305 height 17
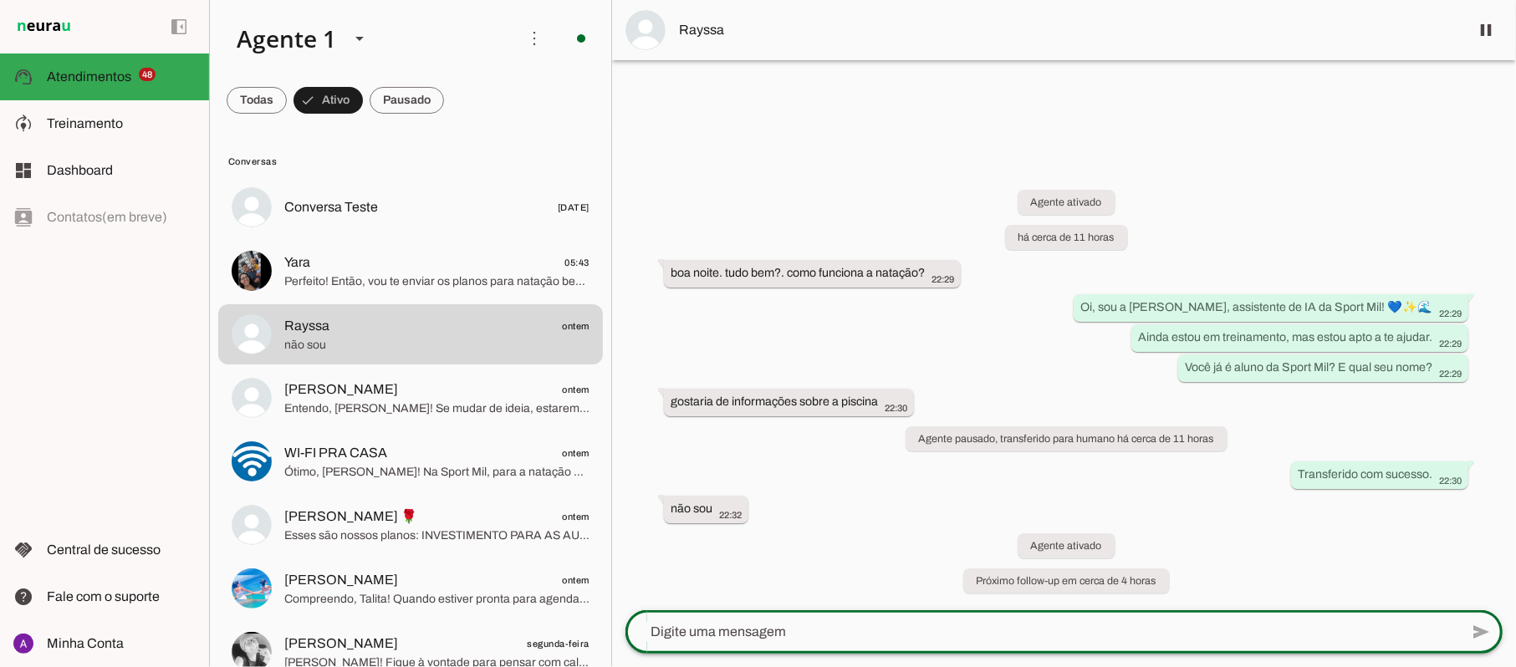
click at [797, 617] on div at bounding box center [1043, 631] width 834 height 43
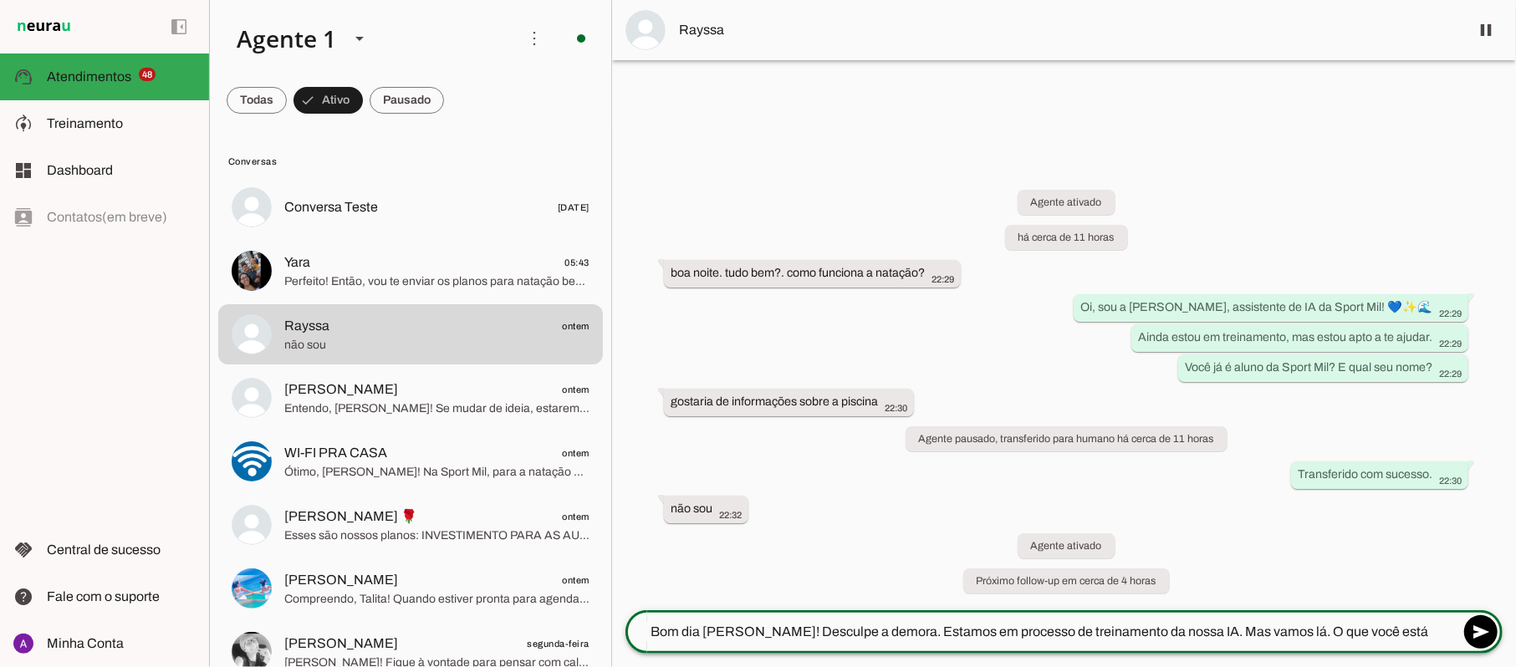
click at [807, 633] on textarea "Bom dia Rayssa! Desculpe a demora. Estamos em processo de treinamento da nossa …" at bounding box center [1043, 632] width 834 height 20
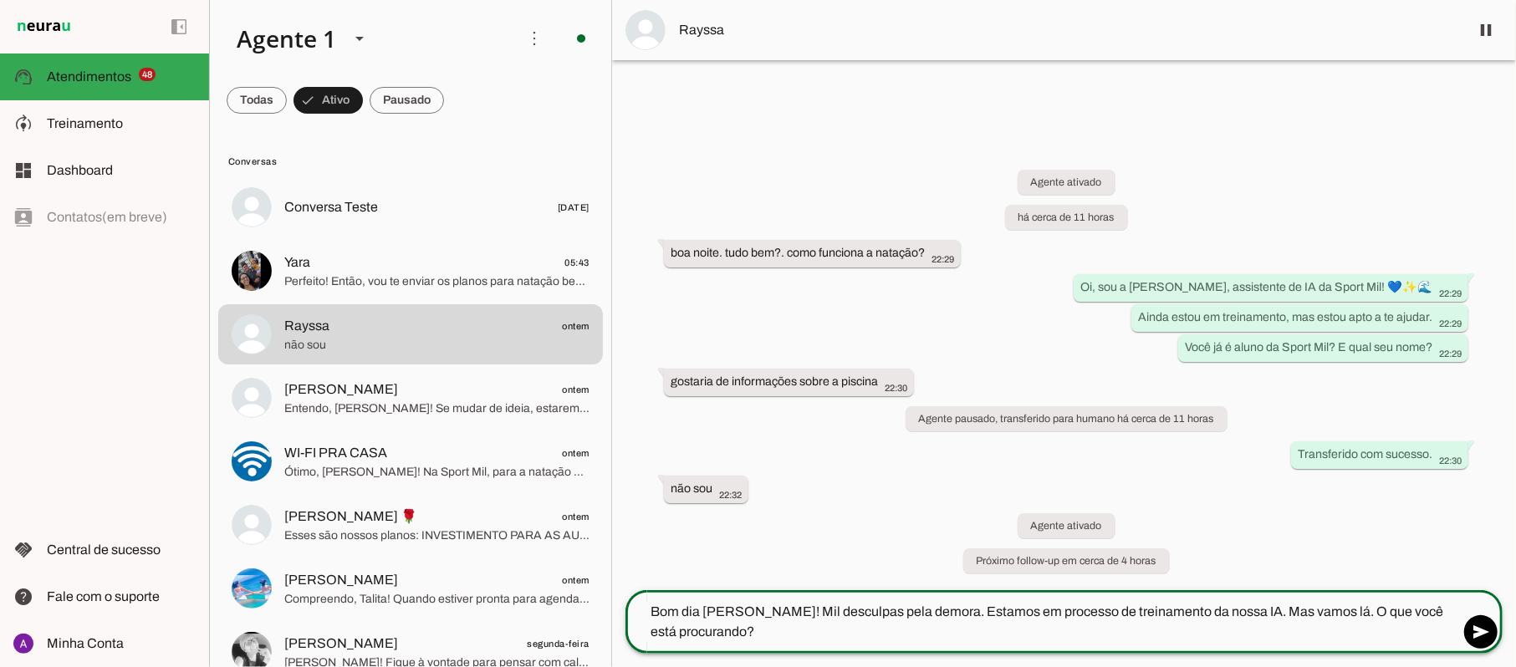
click at [721, 633] on textarea "Bom dia Rayssa! Mil desculpas pela demora. Estamos em processo de treinamento d…" at bounding box center [1043, 622] width 834 height 40
click at [1362, 610] on textarea "Bom dia Rayssa! Mil desculpas pela demora. Estamos em processo de treinamento d…" at bounding box center [1043, 622] width 834 height 40
click at [1302, 614] on textarea "Bom dia Rayssa! Mil desculpas pela demora. Estamos em processo de treinamento d…" at bounding box center [1043, 622] width 834 height 40
type textarea "Bom dia Rayssa! Mil desculpas pela demora. Estamos em processo de treinamento d…"
type md-outlined-text-field "Bom dia Rayssa! Mil desculpas pela demora. Estamos em processo de treinamento d…"
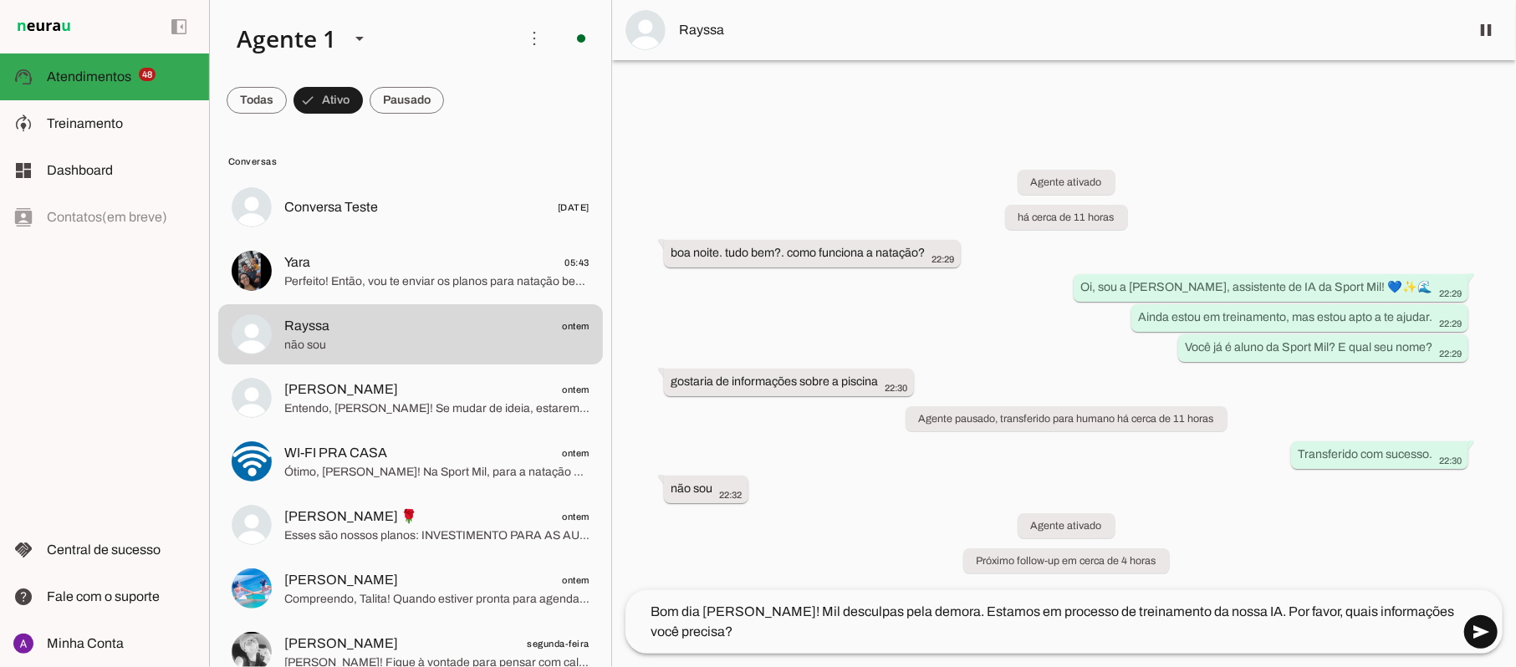
click at [1477, 631] on span at bounding box center [1481, 632] width 40 height 40
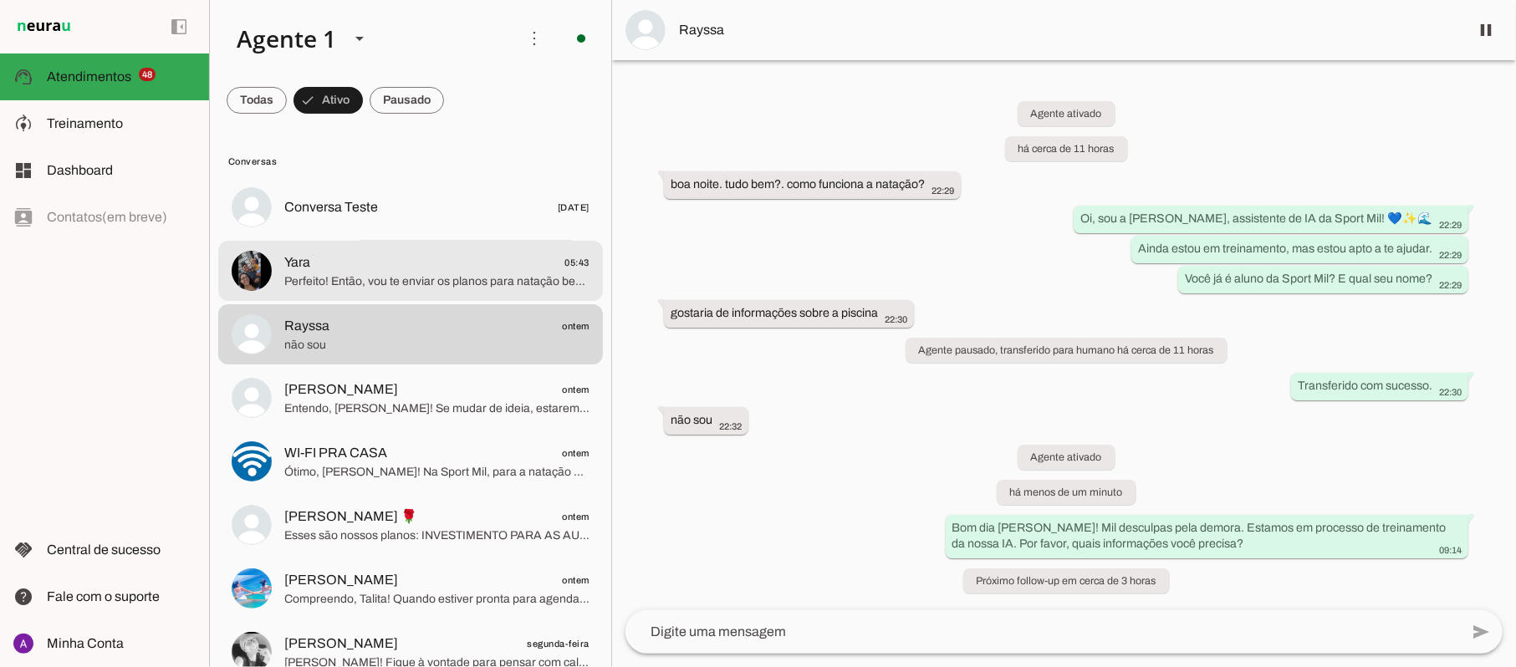
click at [460, 220] on div at bounding box center [436, 208] width 305 height 24
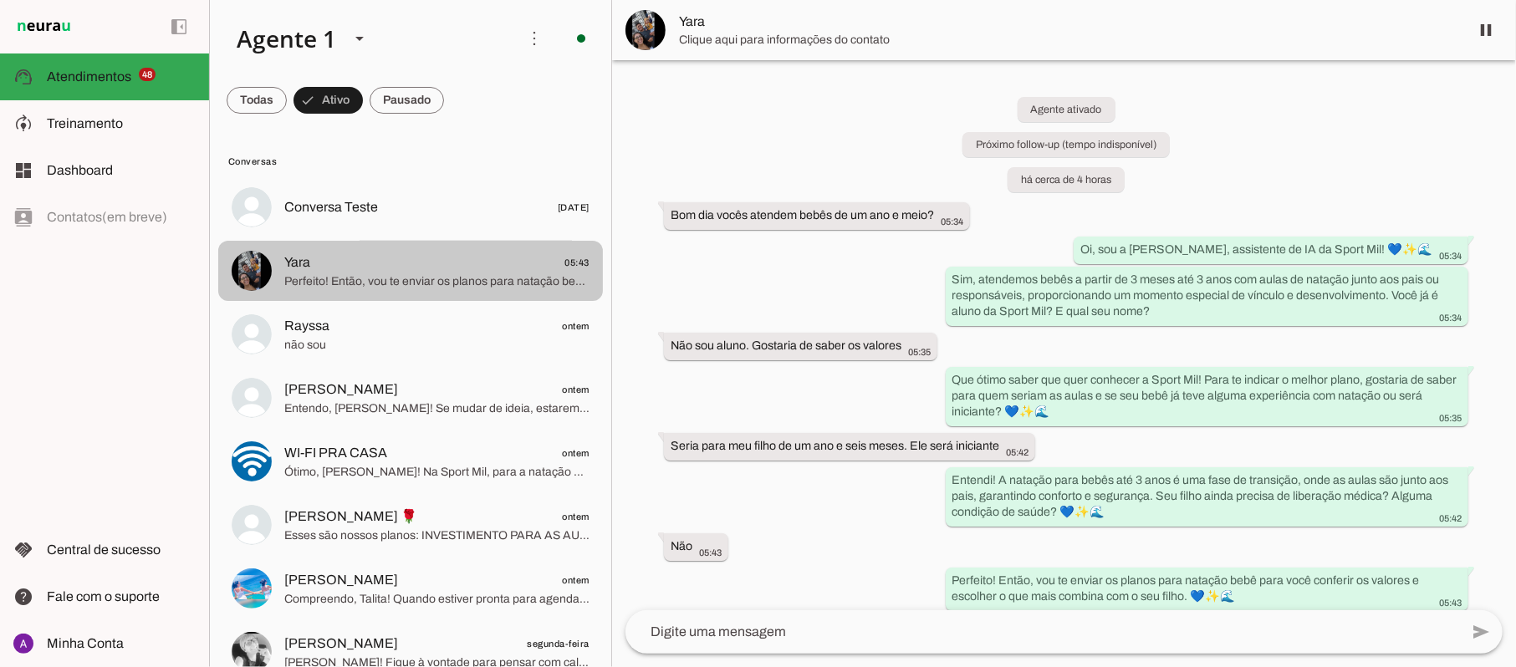
scroll to position [231, 0]
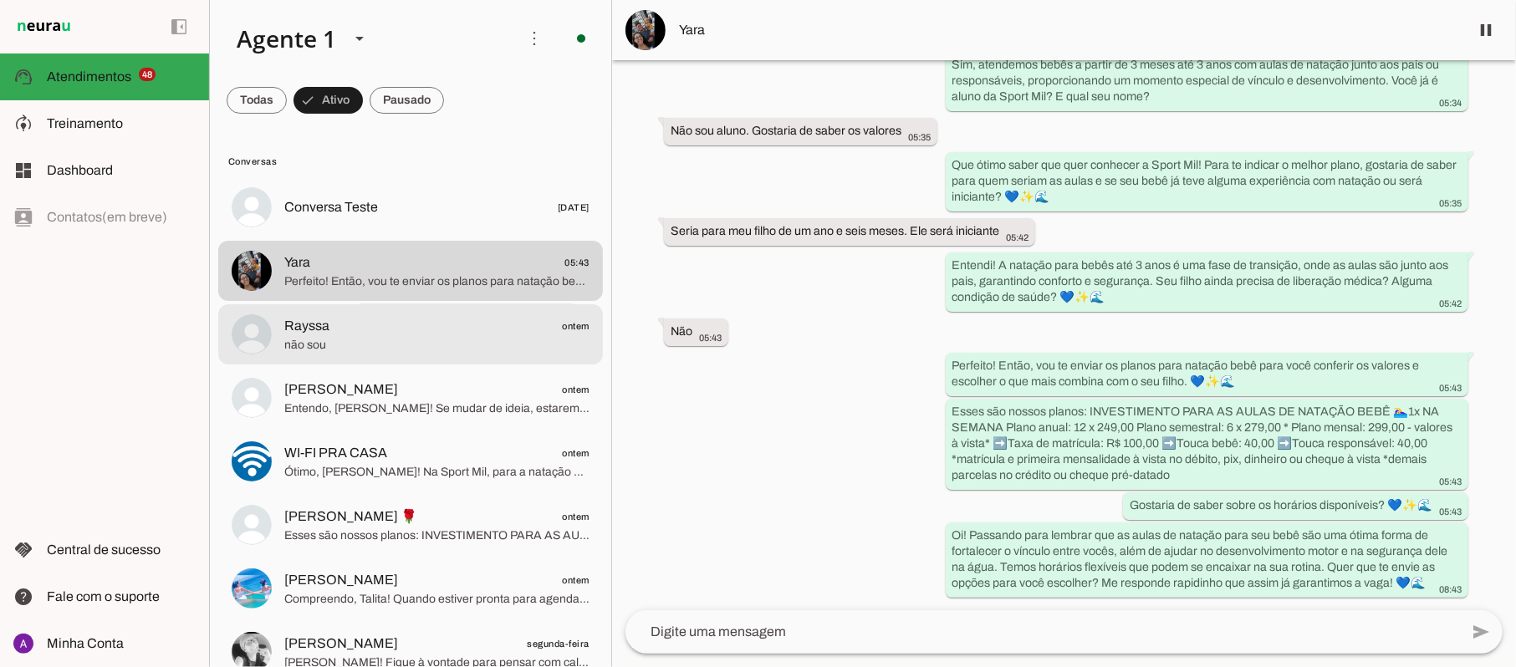
click at [385, 343] on span "não sou" at bounding box center [436, 345] width 305 height 17
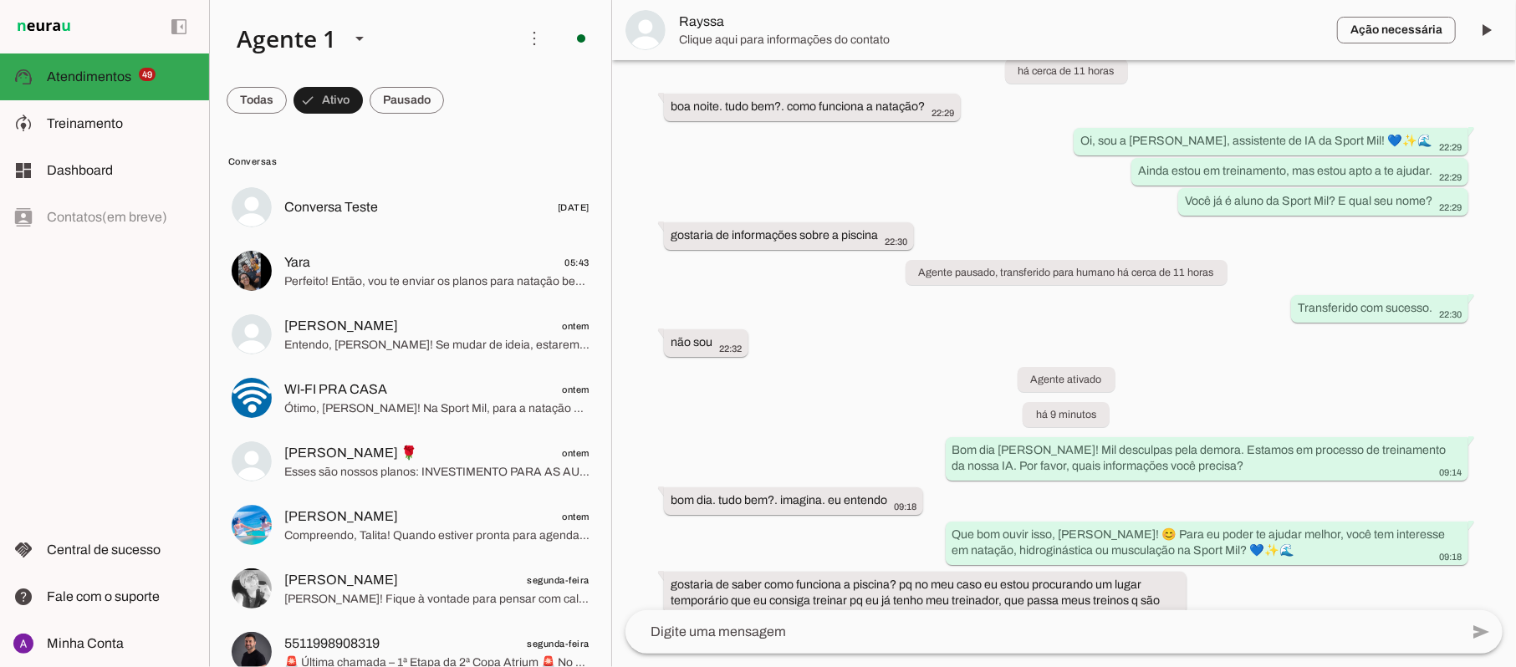
scroll to position [112, 0]
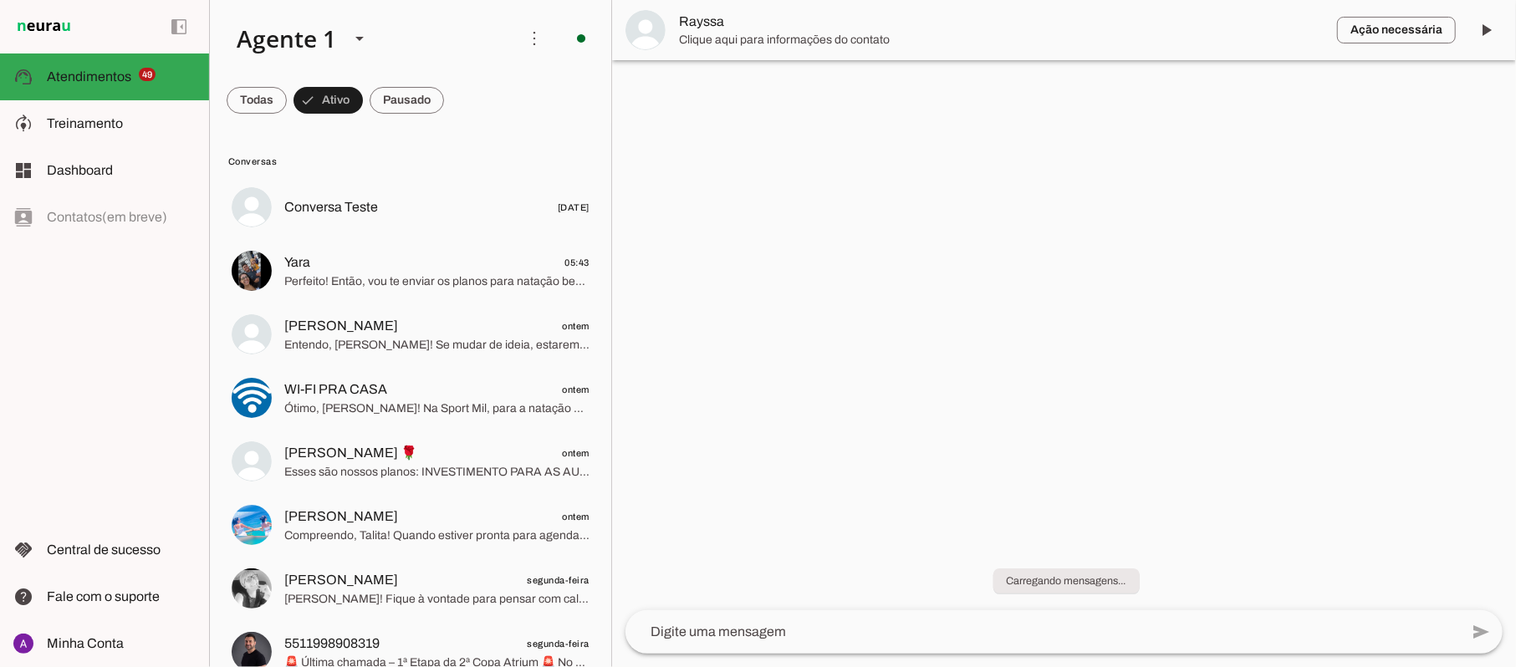
drag, startPoint x: 1513, startPoint y: 371, endPoint x: 1514, endPoint y: 512, distance: 140.5
click at [1514, 512] on chat-widget "play_arrow O agente está pausado. O bot não irá responder mensagens nesta conve…" at bounding box center [1064, 333] width 904 height 667
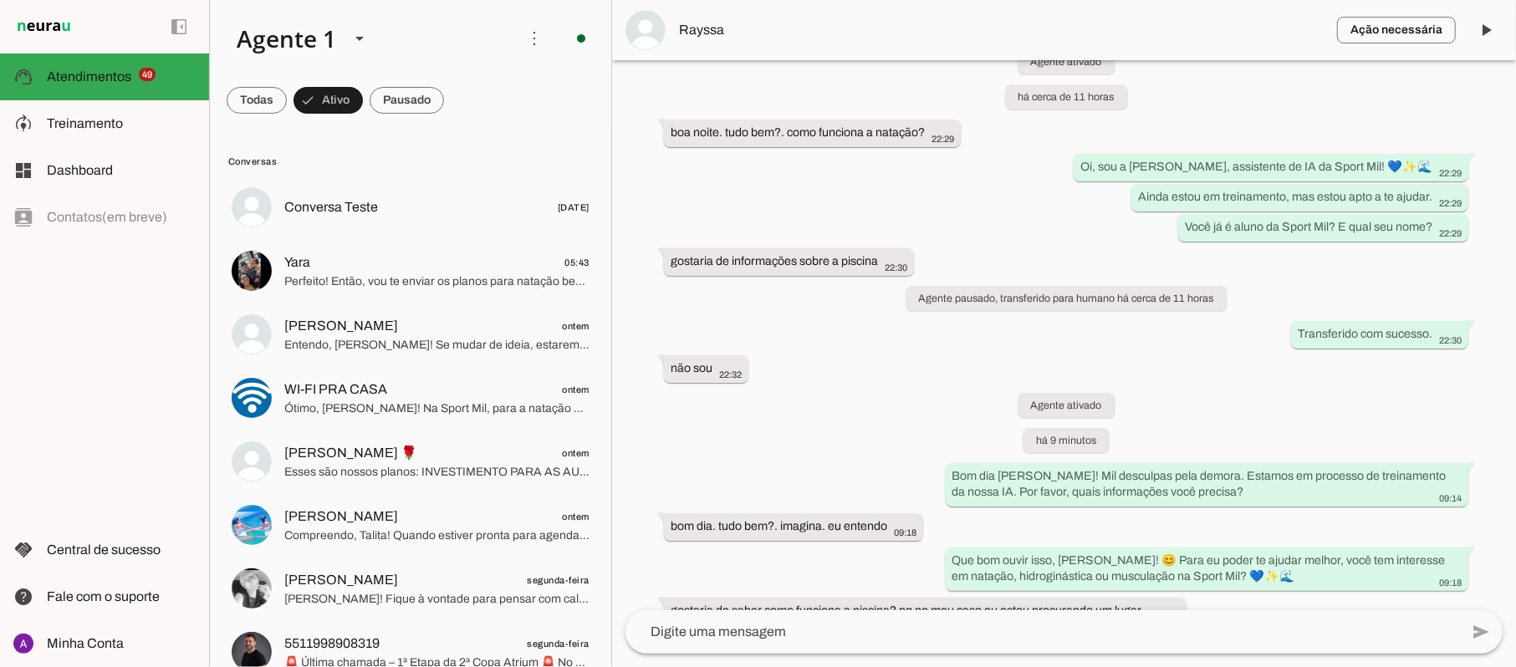
scroll to position [0, 0]
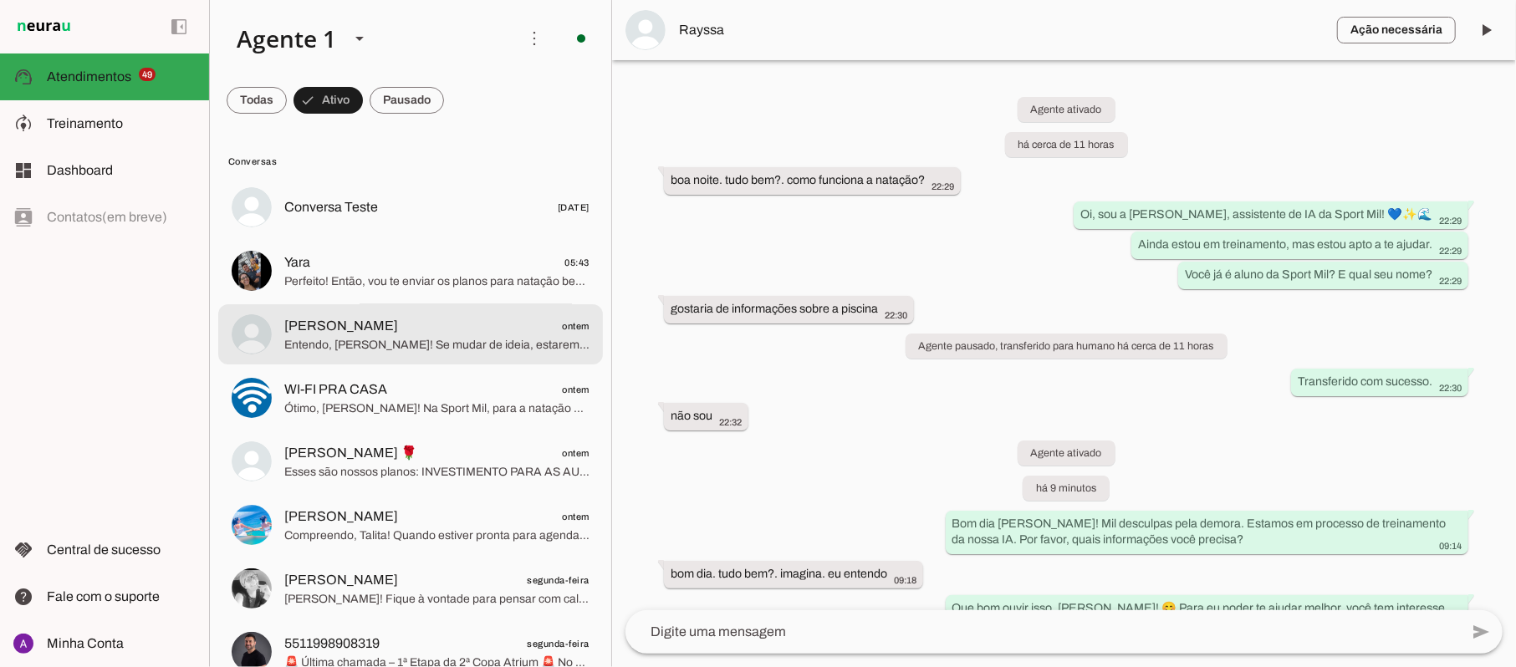
click at [340, 342] on span "Entendo, Vanessa! Se mudar de ideia, estaremos aqui para te ajudar. Qualquer co…" at bounding box center [436, 345] width 305 height 17
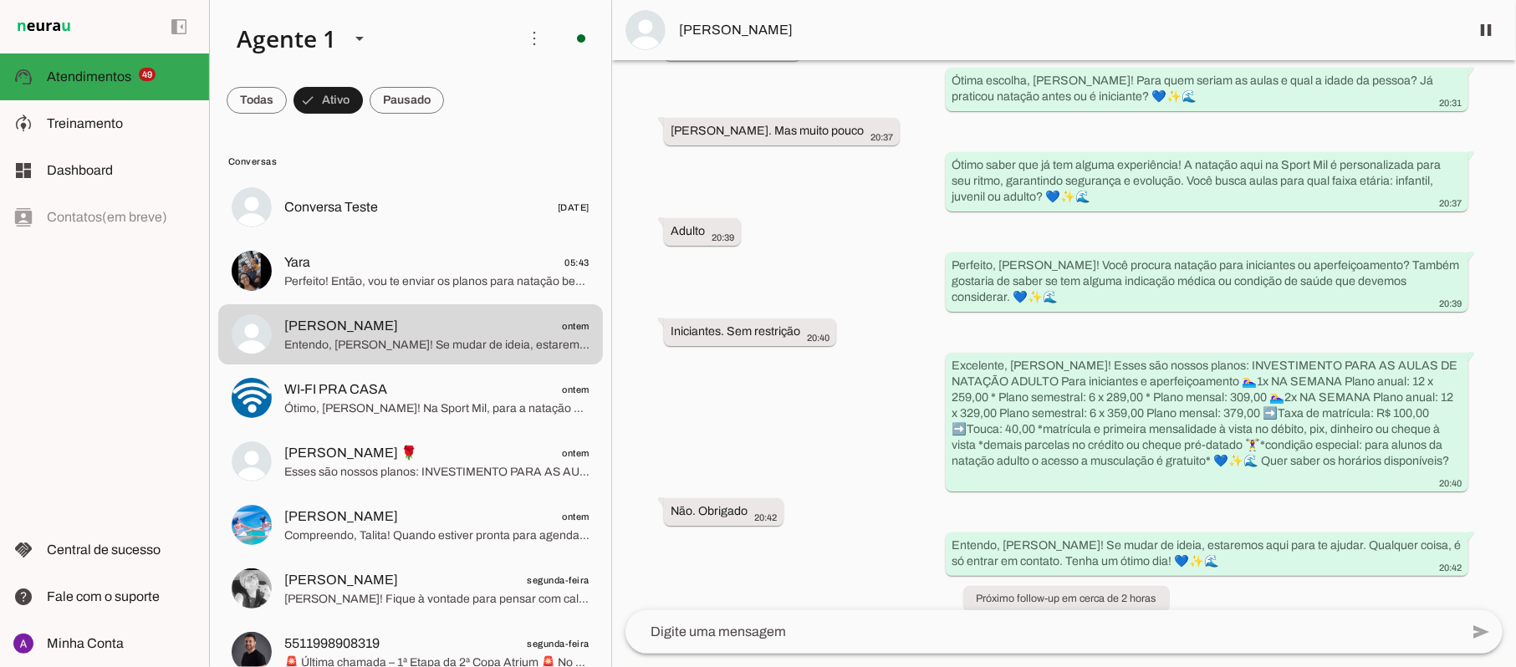
scroll to position [448, 0]
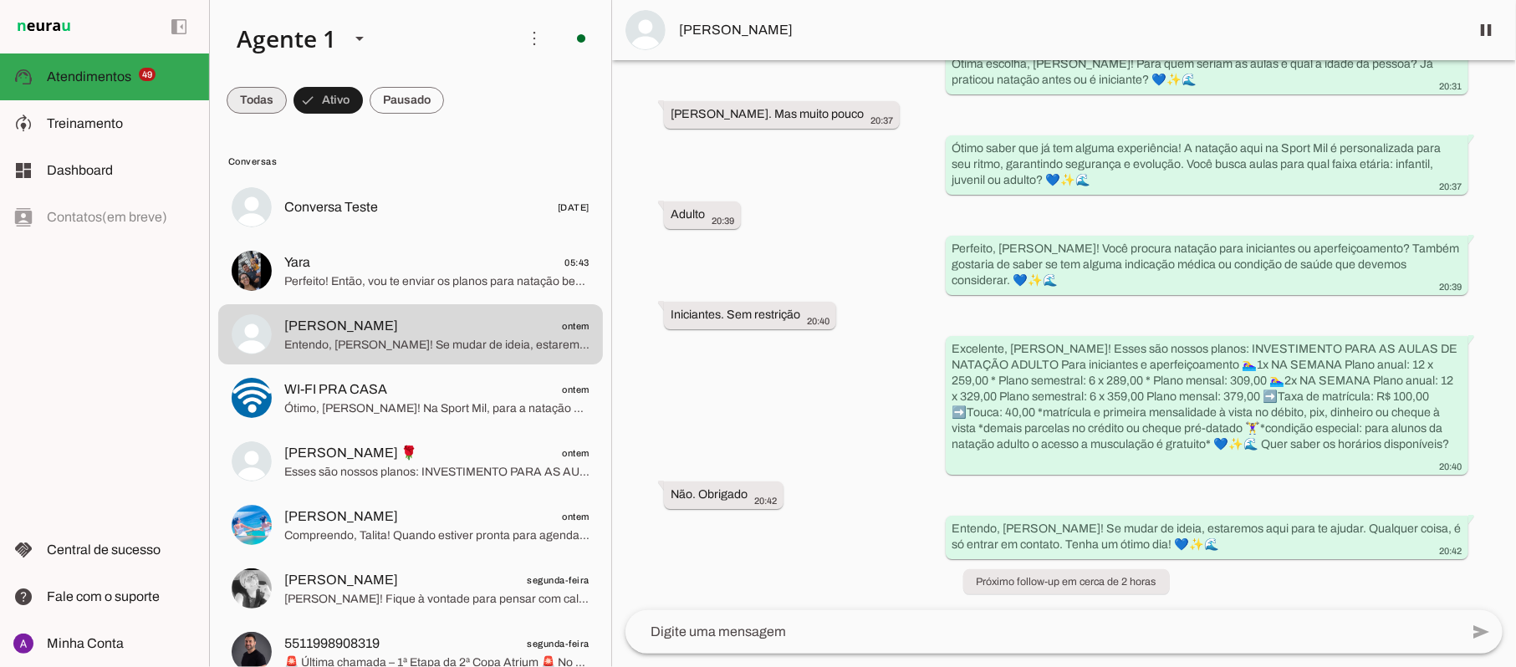
click at [242, 94] on span at bounding box center [257, 100] width 60 height 40
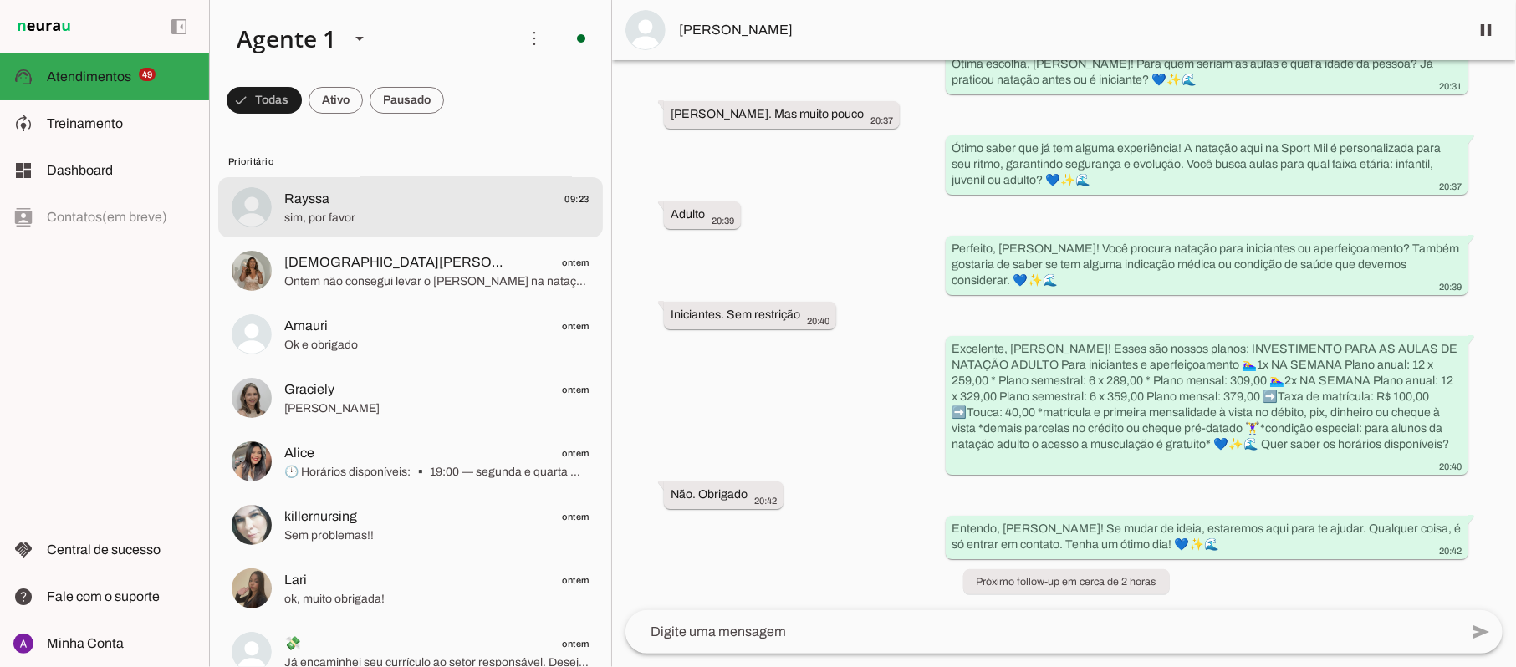
click at [396, 202] on span "Rayssa 09:23" at bounding box center [436, 199] width 305 height 21
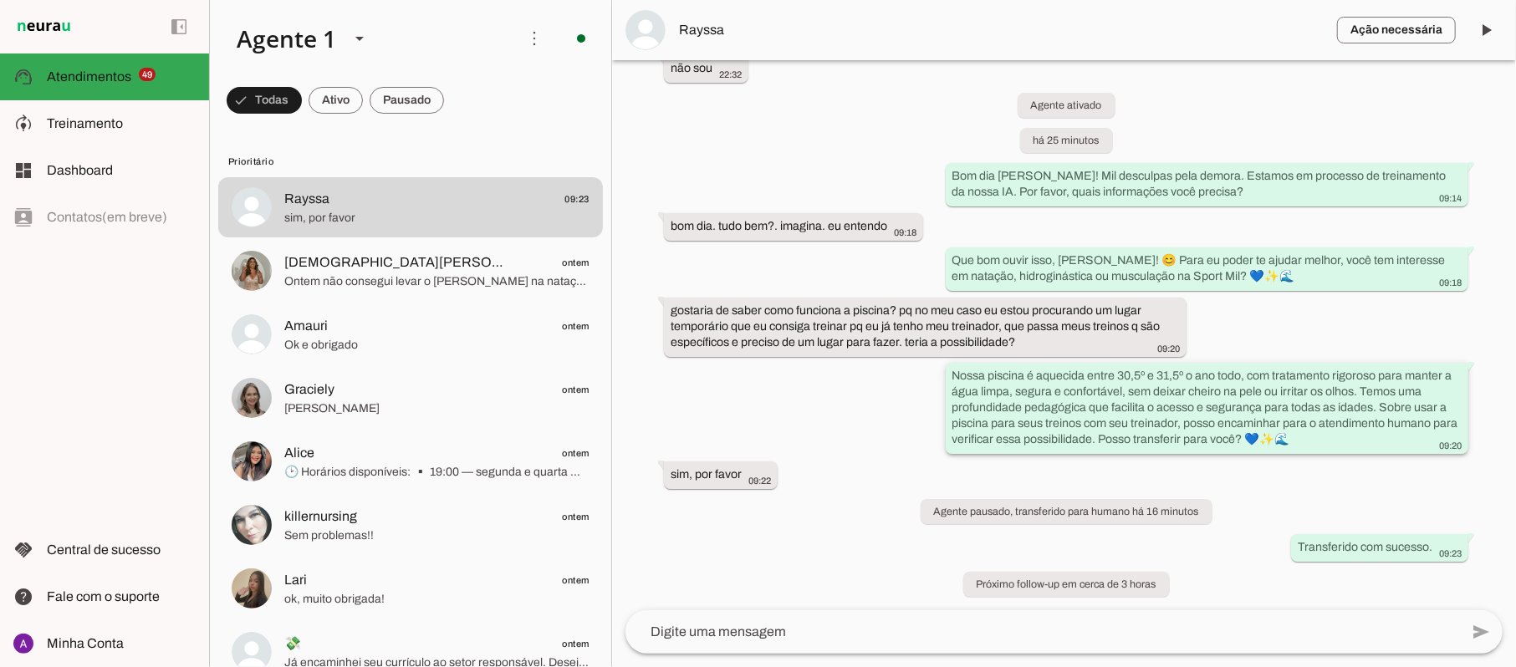
scroll to position [351, 0]
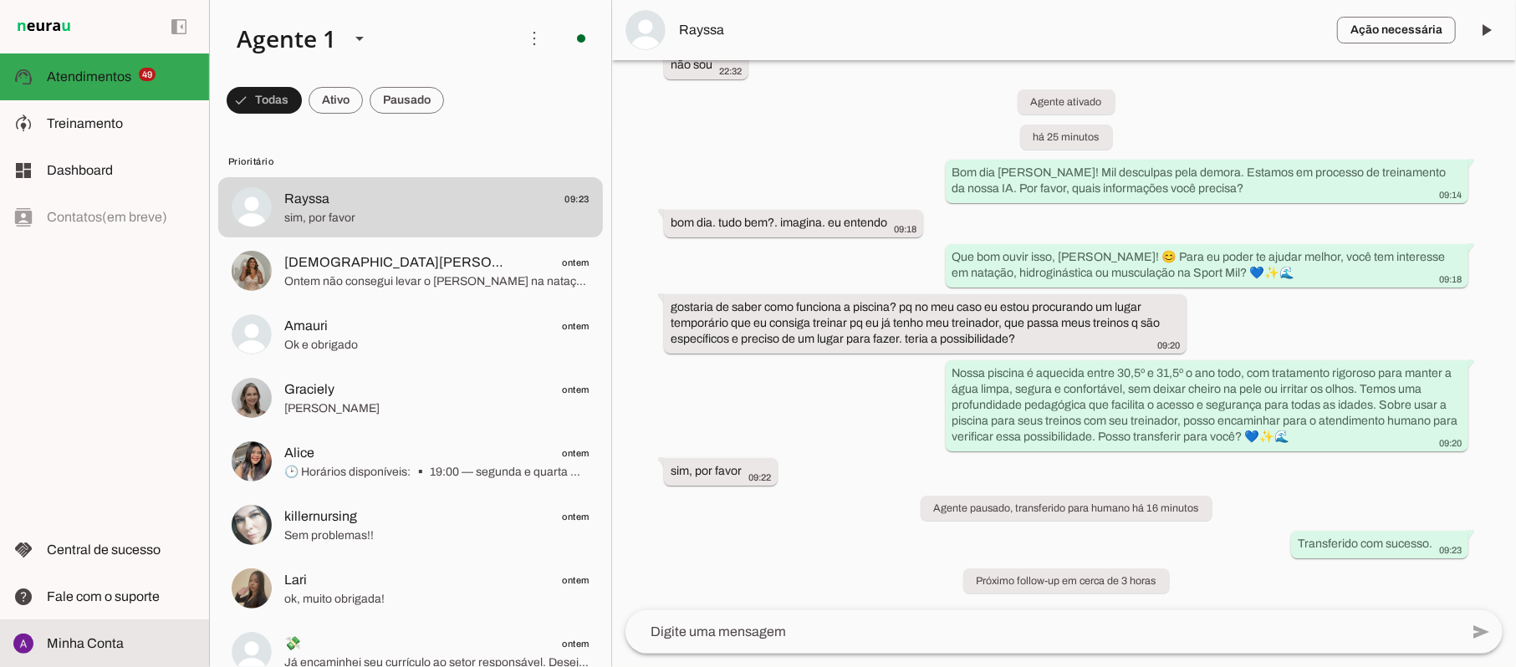
click at [97, 643] on span "Minha Conta" at bounding box center [85, 643] width 77 height 14
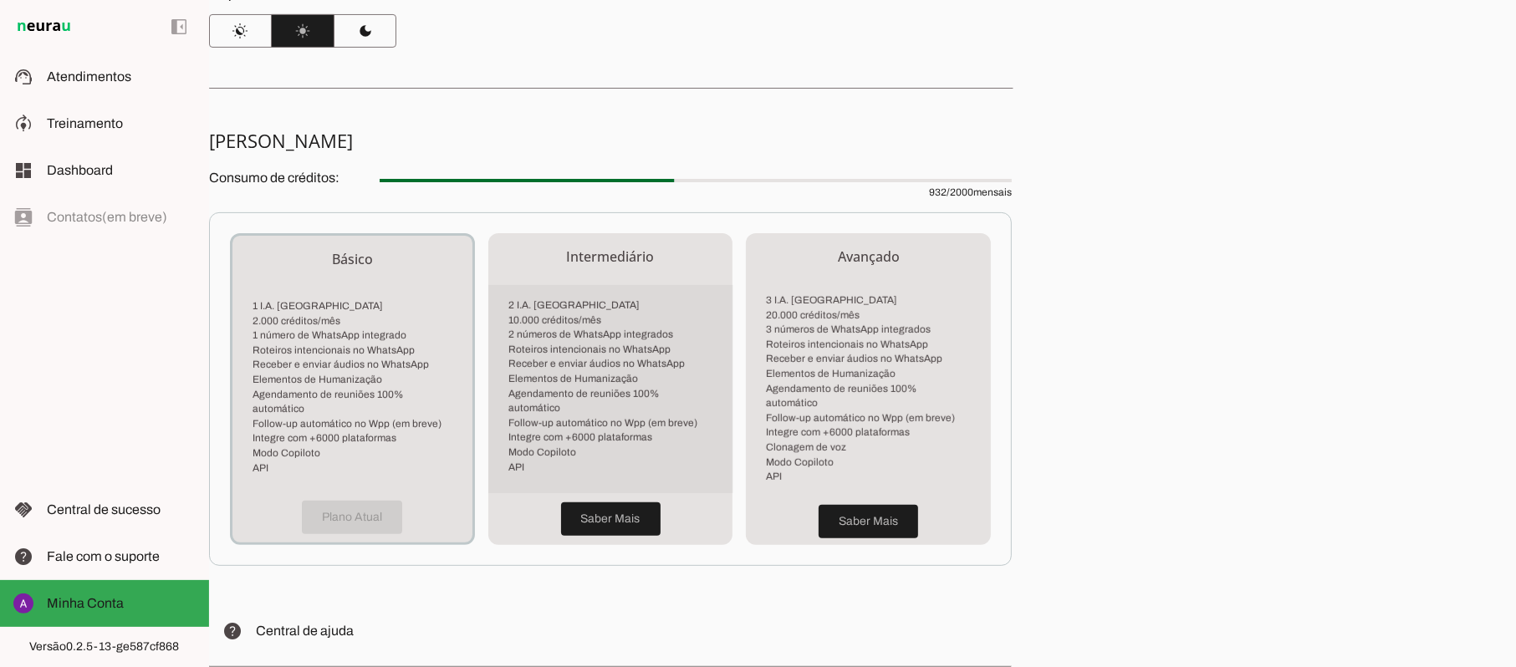
scroll to position [255, 0]
